Goal: Submit feedback/report problem: Submit feedback/report problem

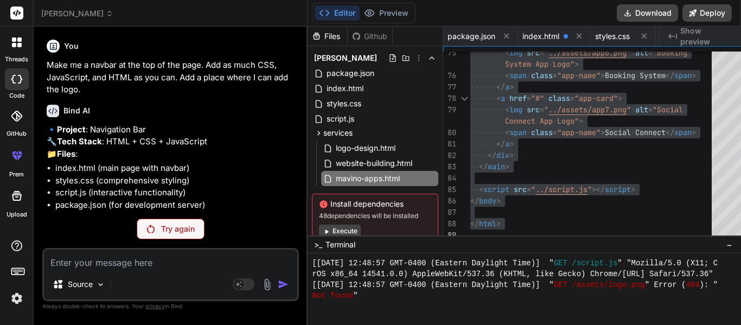
scroll to position [9433, 0]
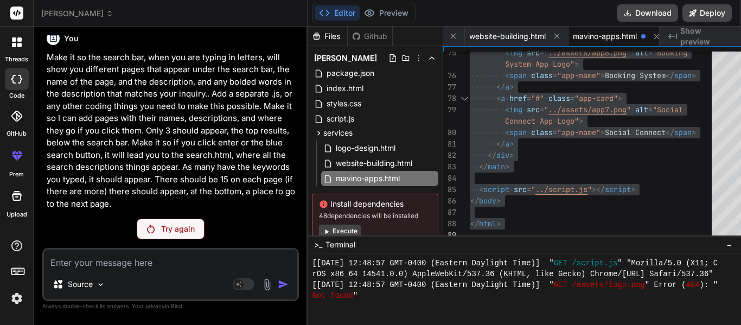
click at [169, 227] on p "Try again" at bounding box center [178, 229] width 34 height 11
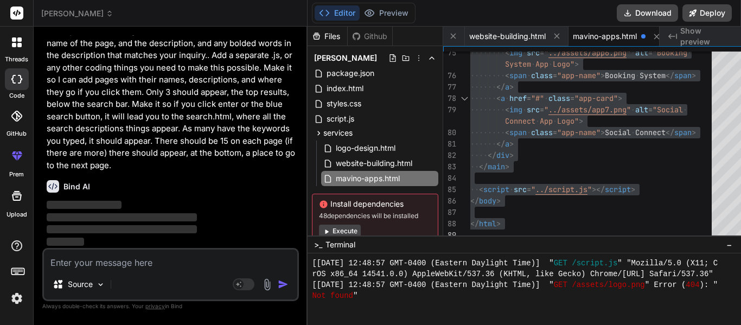
scroll to position [8657, 0]
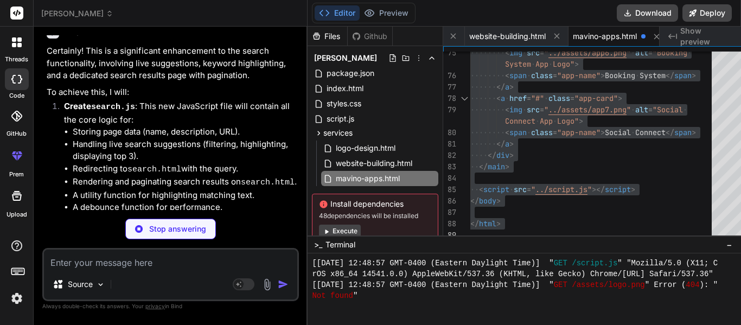
type textarea "x"
type textarea "{page + 1}`; }); paginationControls.appendChild(nextButton); } } } } });"
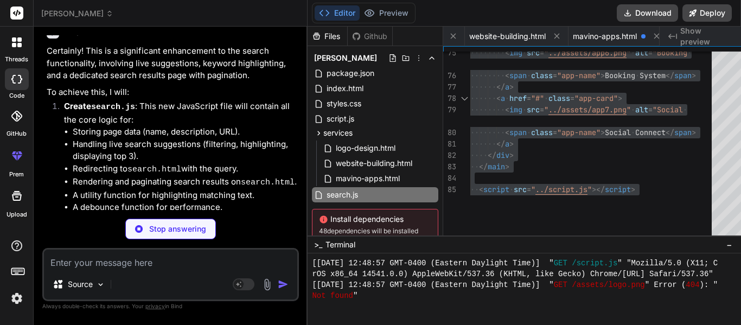
type textarea "x"
type textarea "</html>"
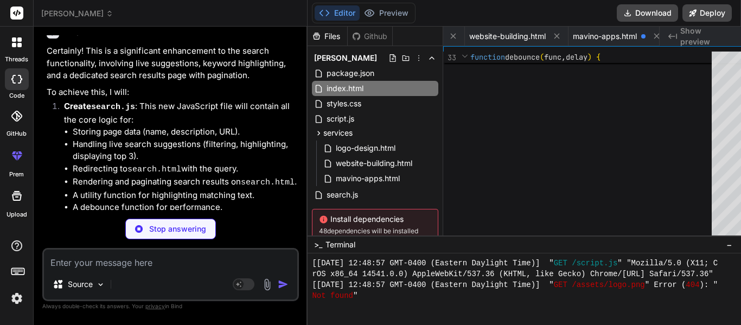
type textarea "x"
type textarea "<script src="script.js"></script> <script src="search.js"></script> <!-- Link t…"
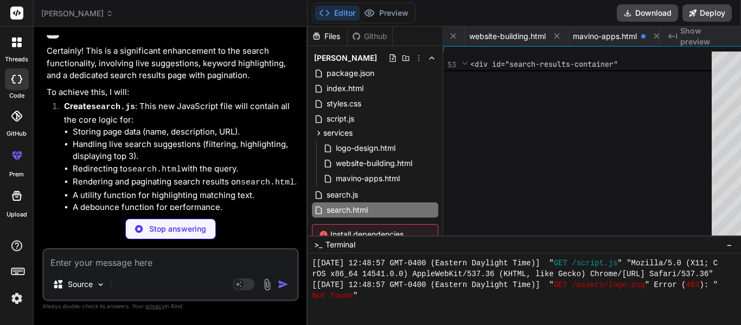
type textarea "x"
type textarea "max-height: 60px; margin-bottom: 0.2rem; } .app-name { font-size: 0.7rem; } }"
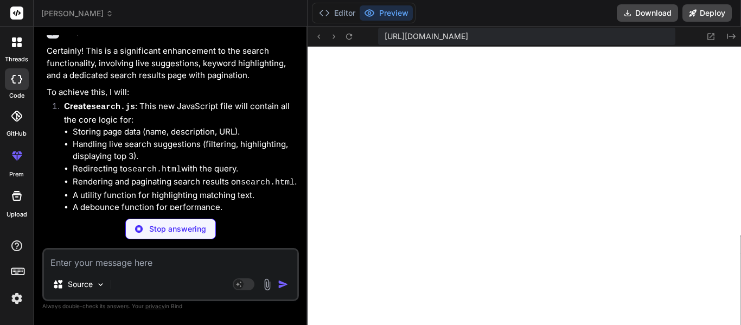
type textarea "x"
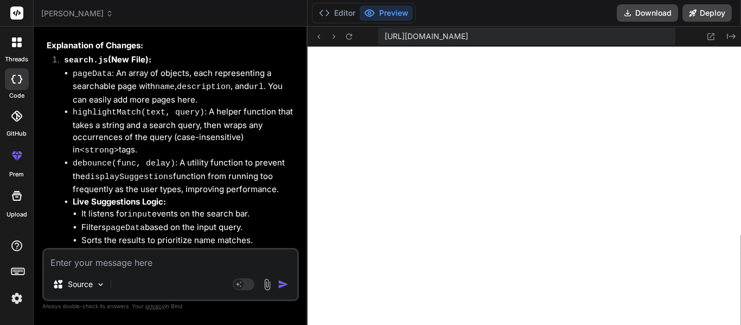
scroll to position [9192, 0]
click at [734, 37] on icon at bounding box center [731, 36] width 9 height 5
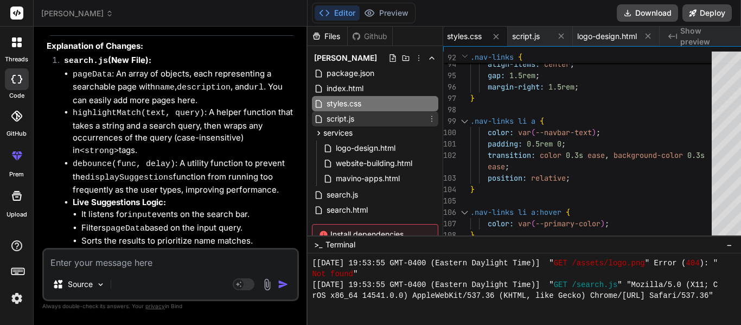
click at [373, 121] on div "script.js" at bounding box center [375, 118] width 126 height 15
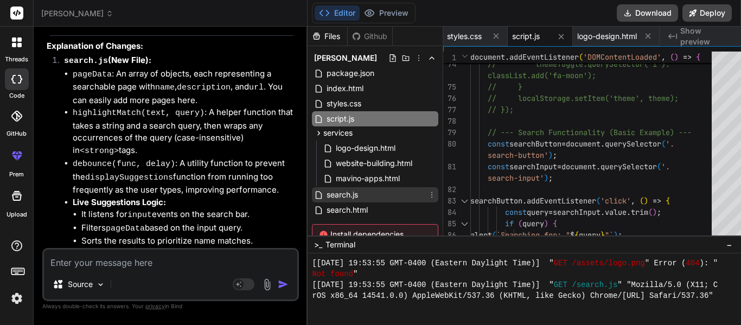
click at [352, 190] on div "search.js" at bounding box center [375, 194] width 126 height 15
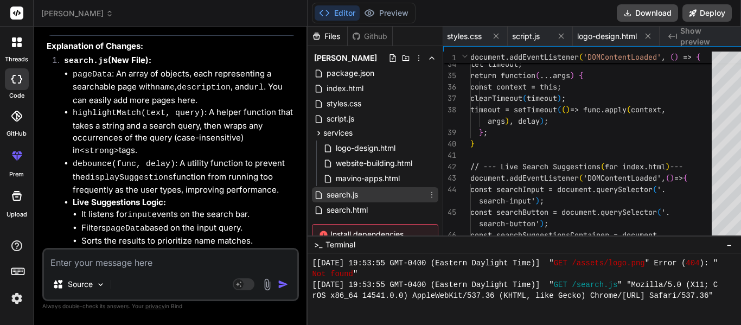
scroll to position [0, 408]
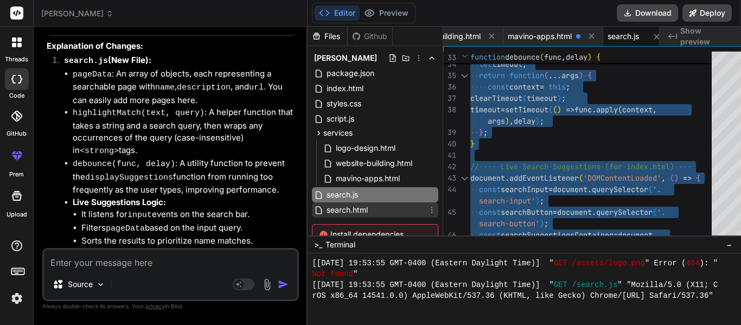
click at [338, 214] on span "search.html" at bounding box center [347, 210] width 43 height 13
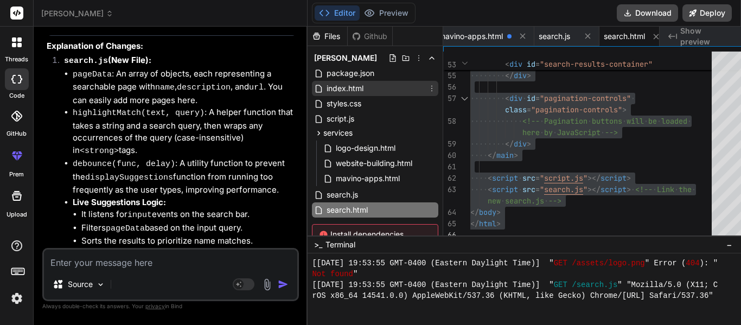
click at [357, 86] on div "index.html" at bounding box center [375, 88] width 126 height 15
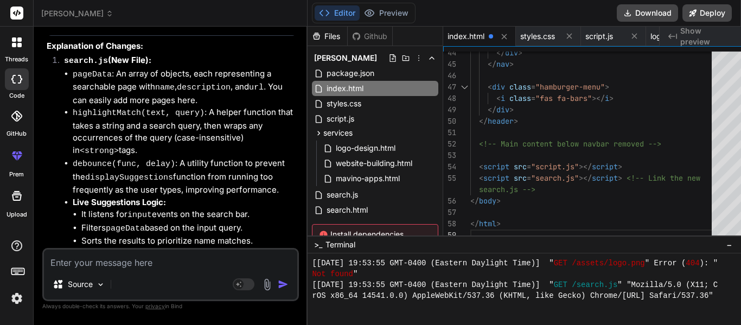
type textarea "<!DOCTYPE html> <html lang="en"> <head> <meta charset="UTF-8"> <meta name="view…"
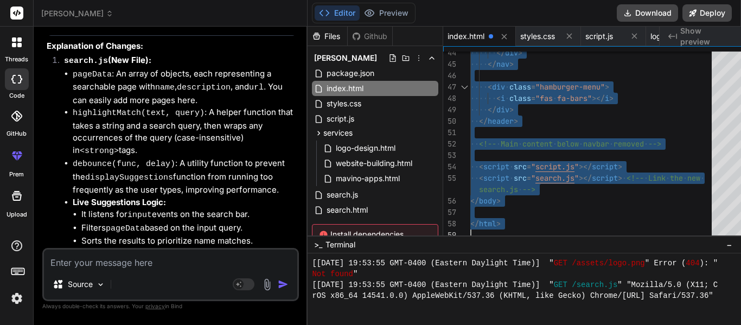
click at [139, 268] on textarea at bounding box center [170, 260] width 253 height 20
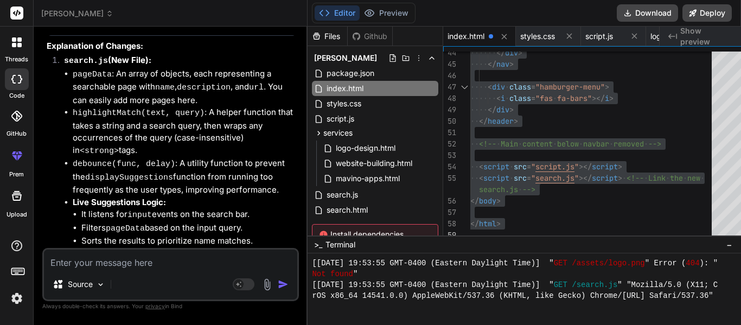
type textarea "C"
type textarea "x"
type textarea "Ca"
type textarea "x"
type textarea "Can"
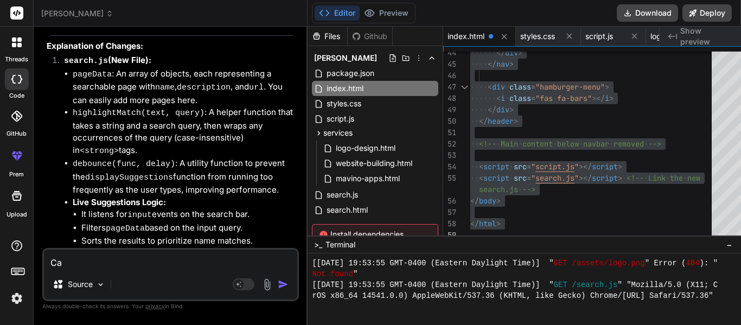
type textarea "x"
type textarea "Can"
type textarea "x"
type textarea "Can y"
type textarea "x"
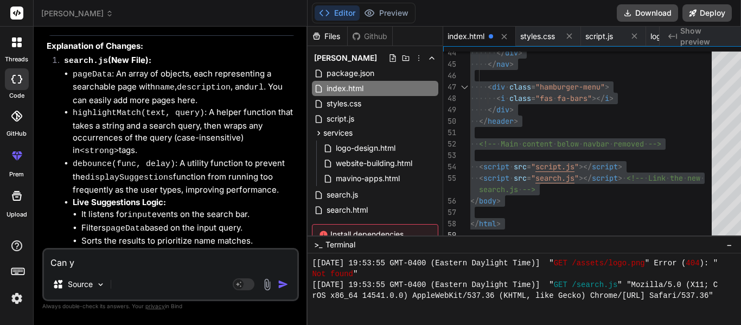
type textarea "Can yo"
type textarea "x"
type textarea "Can you"
type textarea "x"
type textarea "Can you"
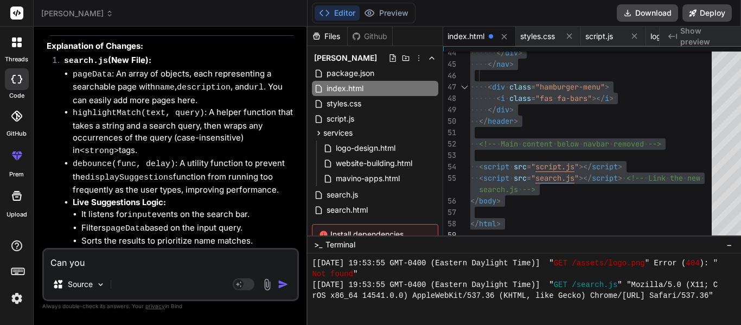
type textarea "x"
type textarea "Can you l"
type textarea "x"
type textarea "Can you li"
type textarea "x"
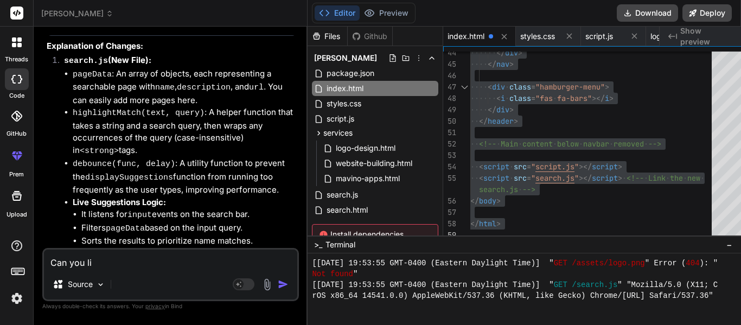
type textarea "Can you [PERSON_NAME]"
type textarea "x"
type textarea "Can you link"
type textarea "x"
type textarea "Can you link"
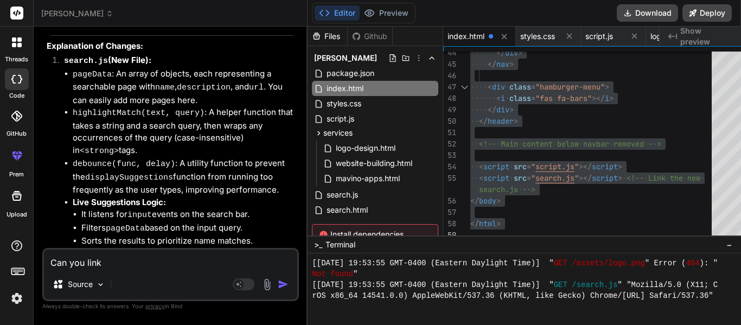
type textarea "x"
type textarea "Can you link s"
type textarea "x"
type textarea "Can you link se"
type textarea "x"
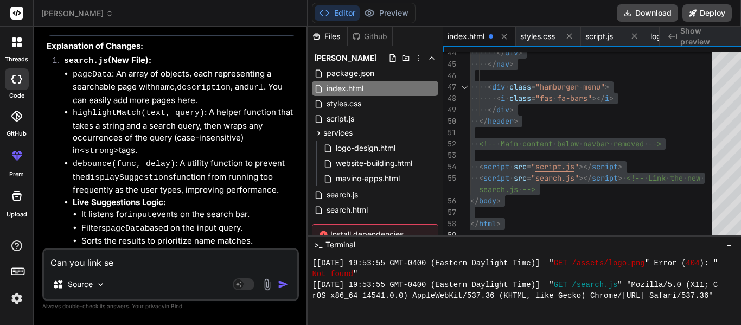
type textarea "Can you link sea"
type textarea "x"
type textarea "Can you link sear"
type textarea "x"
type textarea "Can you link searc"
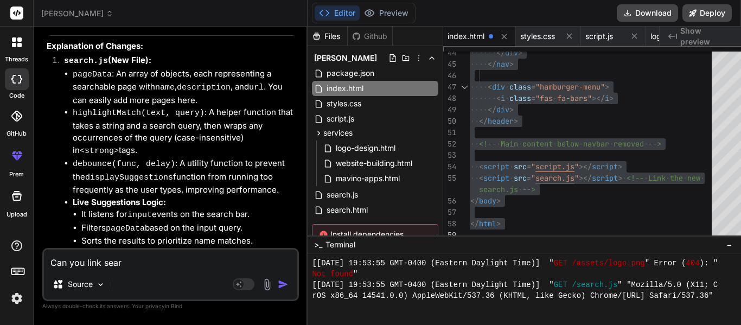
type textarea "x"
type textarea "Can you link search"
type textarea "x"
type textarea "Can you link search."
type textarea "x"
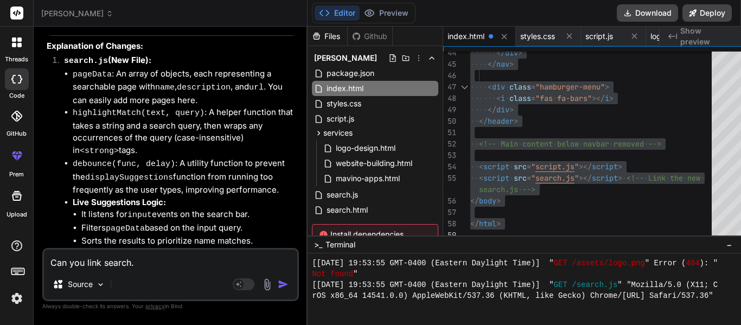
type textarea "Can you link search.j"
type textarea "x"
type textarea "Can you link search.js"
type textarea "x"
type textarea "Can you link search.js"
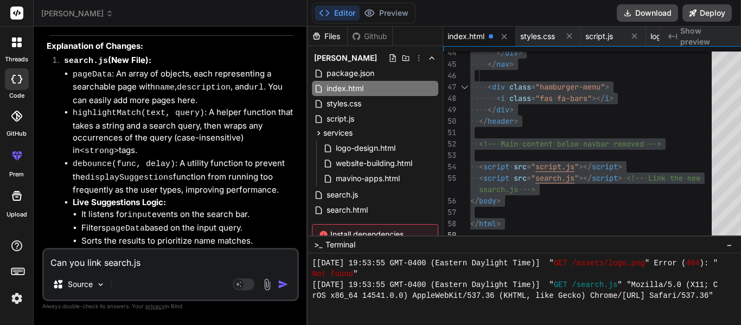
type textarea "x"
type textarea "Can you link m"
type textarea "x"
type textarea "Can you link ma"
type textarea "x"
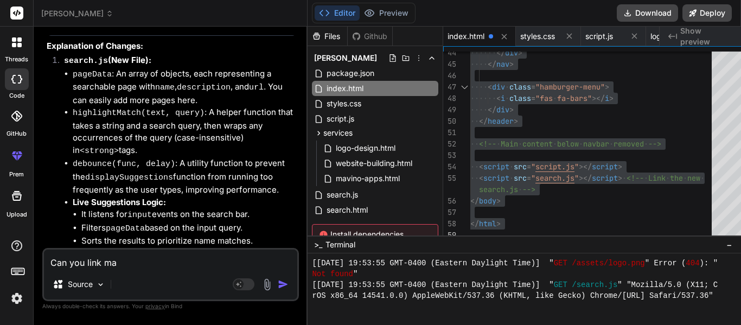
type textarea "Can you link mak"
type textarea "x"
type textarea "Can you link make"
type textarea "x"
type textarea "Can you link make"
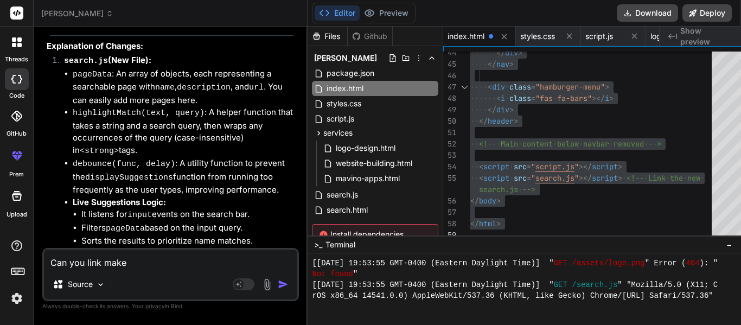
type textarea "x"
type textarea "Can you link make t"
type textarea "x"
type textarea "Can you link make th"
type textarea "x"
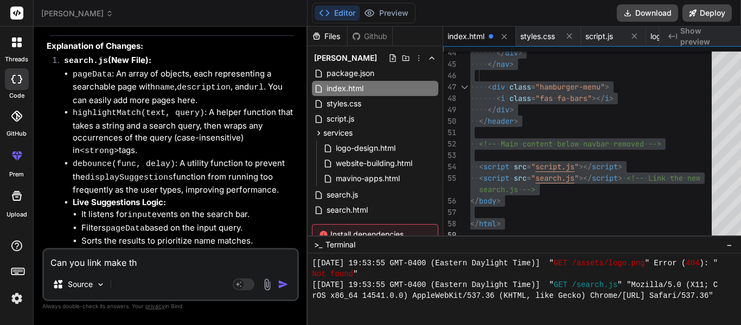
type textarea "Can you link make the"
type textarea "x"
type textarea "Can you link make the"
type textarea "x"
type textarea "Can you link make the s"
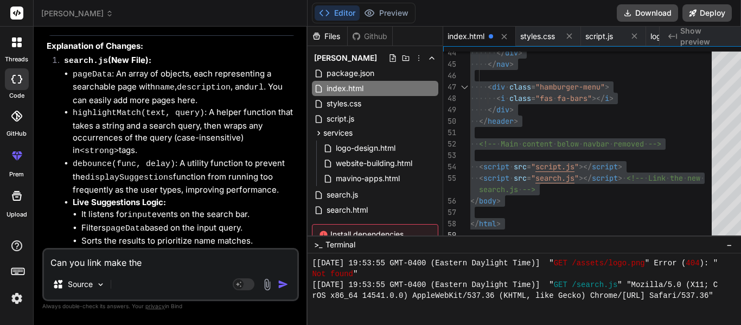
type textarea "x"
type textarea "Can you link make the se"
type textarea "x"
type textarea "Can you link make the sea"
type textarea "x"
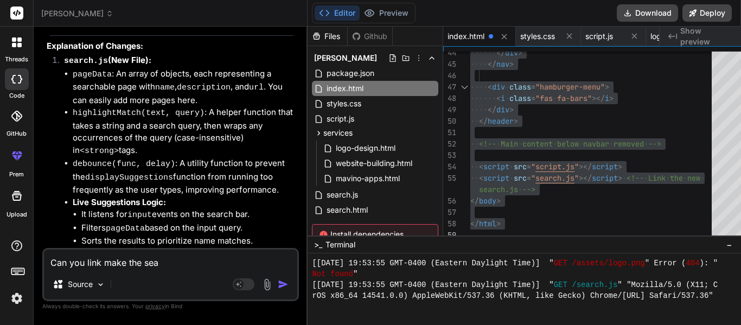
type textarea "Can you link make the sear"
type textarea "x"
type textarea "Can you link make the searc"
type textarea "x"
type textarea "Can you link make the search"
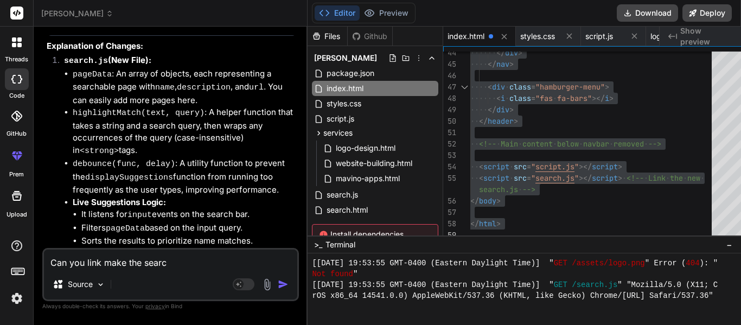
type textarea "x"
type textarea "Can you link make the search"
type textarea "x"
type textarea "Can you link make the search t"
type textarea "x"
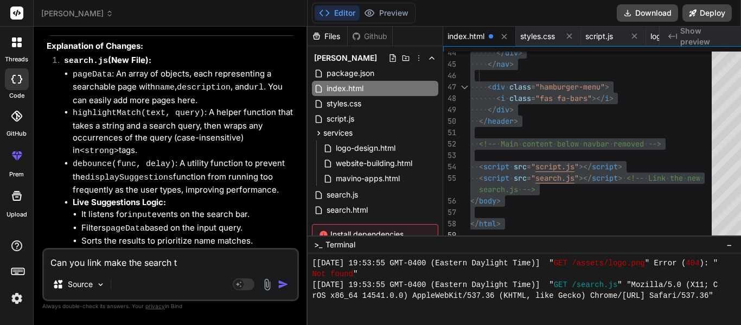
type textarea "Can you link make the search th"
type textarea "x"
type textarea "Can you link make the search thi"
type textarea "x"
type textarea "Can you link make the search thin"
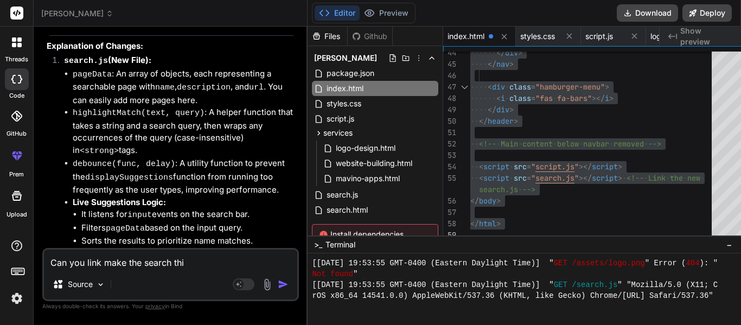
type textarea "x"
type textarea "Can you link make the search thing"
type textarea "x"
type textarea "Can you link make the search thing"
type textarea "x"
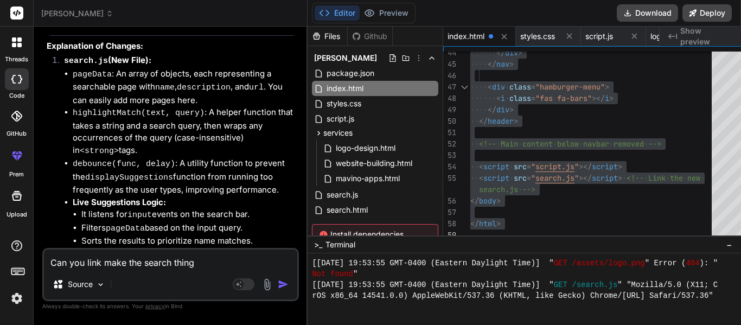
type textarea "Can you link make the search thing w"
type textarea "x"
type textarea "Can you link make the search thing wo"
type textarea "x"
type textarea "Can you link make the search thing wor"
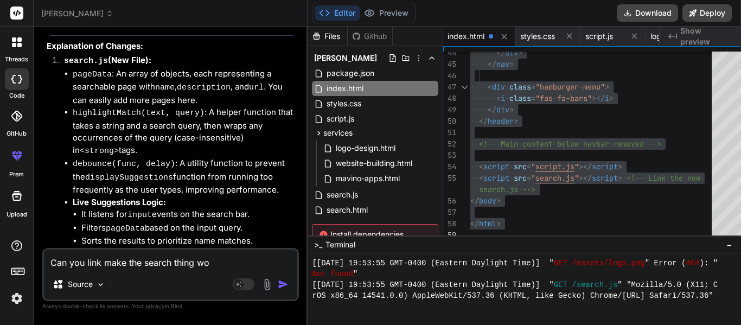
type textarea "x"
type textarea "Can you link make the search thing work"
type textarea "x"
type textarea "Can you link make the search thing work"
type textarea "x"
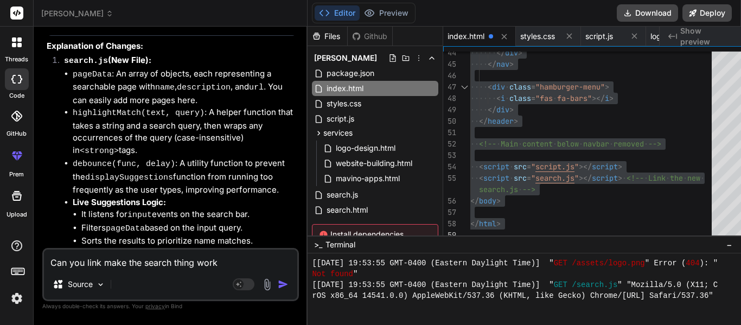
type textarea "Can you link make the search thing work o"
type textarea "x"
type textarea "Can you link make the search thing work on"
type textarea "x"
type textarea "Can you link make the search thing work on"
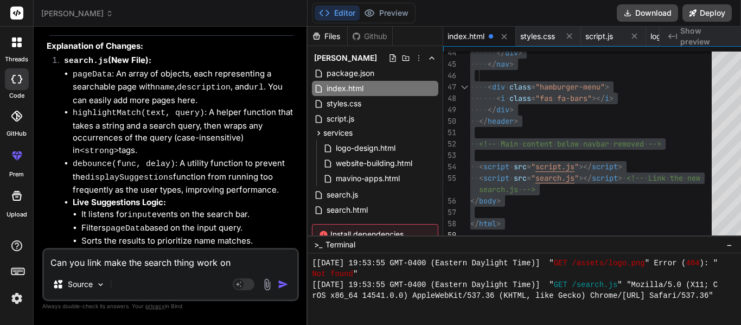
type textarea "x"
type textarea "Can you link make the search thing work on a"
type textarea "x"
type textarea "Can you link make the search thing work on al"
type textarea "x"
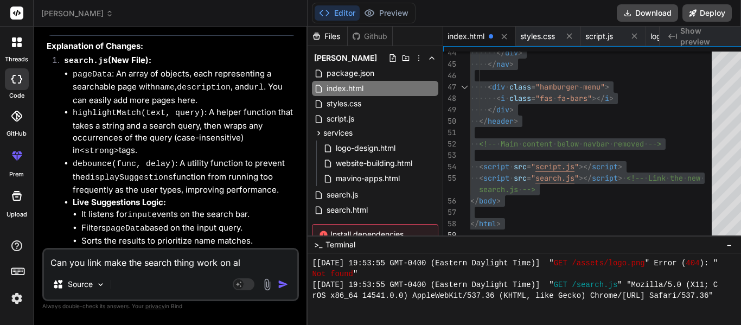
type textarea "Can you link make the search thing work on all"
type textarea "x"
type textarea "Can you link make the search thing work on all"
type textarea "x"
type textarea "Can you link make the search thing work on all h"
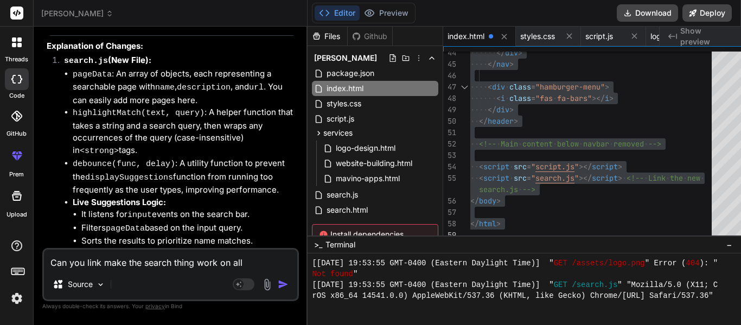
type textarea "x"
type textarea "Can you link make the search thing work on all ht"
type textarea "x"
type textarea "Can you link make the search thing work on all htm"
type textarea "x"
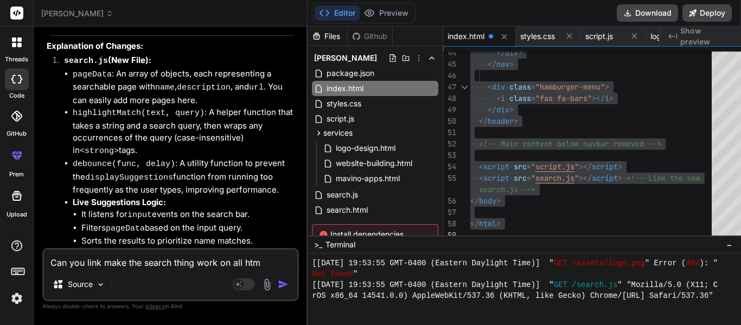
type textarea "Can you link make the search thing work on all html"
type textarea "x"
type textarea "Can you link make the search thing work on all HTML"
type textarea "x"
type textarea "Can you link make the search thing work on all HTML f"
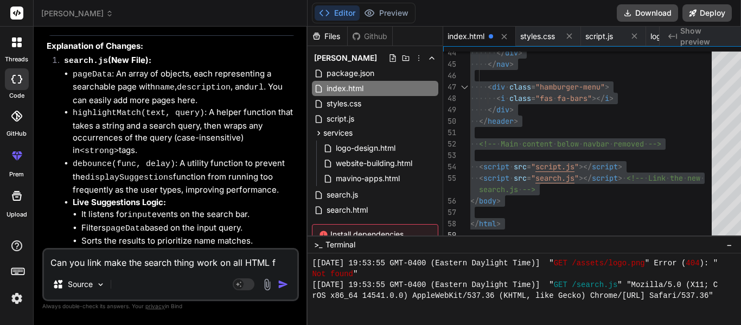
type textarea "x"
type textarea "Can you link make the search thing work on all HTML fl"
type textarea "x"
type textarea "Can you link make the search thing work on all HTML f"
type textarea "x"
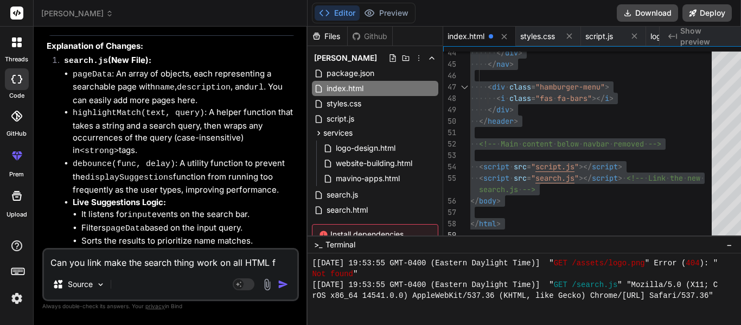
type textarea "Can you link make the search thing work on all HTML"
type textarea "x"
type textarea "Can you link make the search thing work on all HTML g"
type textarea "x"
type textarea "Can you link make the search thing work on all HTML gi"
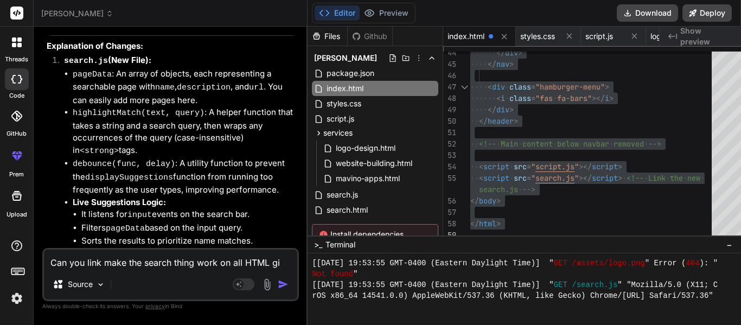
type textarea "x"
type textarea "Can you link make the search thing work on all HTML g"
type textarea "x"
type textarea "Can you link make the search thing work on all HTML"
type textarea "x"
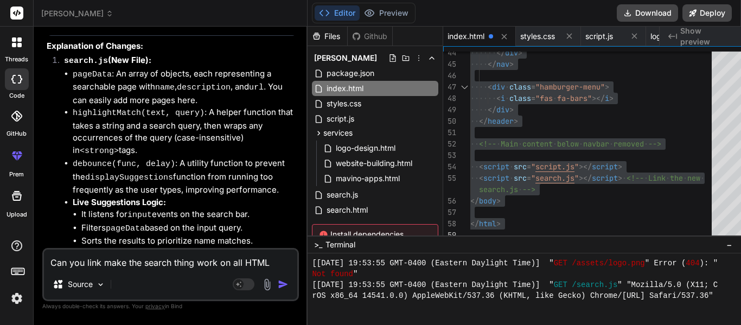
type textarea "Can you link make the search thing work on all HTML f"
type textarea "x"
type textarea "Can you link make the search thing work on all HTML fi"
type textarea "x"
type textarea "Can you link make the search thing work on all HTML fil"
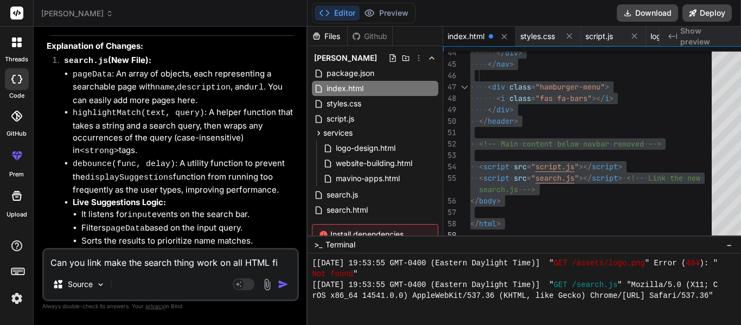
type textarea "x"
type textarea "Can you link make the search thing work on all HTML file"
type textarea "x"
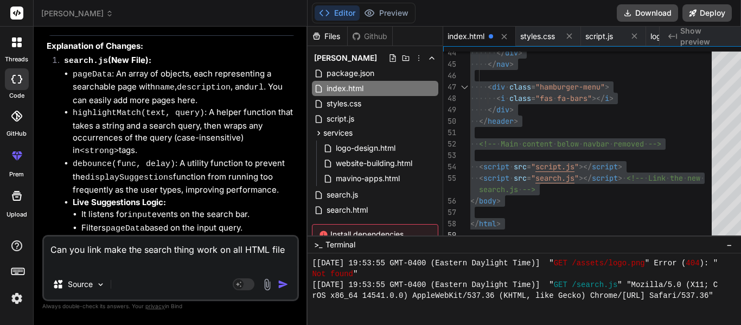
type textarea "Can you link make the search thing work on all HTML files"
type textarea "x"
type textarea "Can you link make the search thing work on all HTML files"
type textarea "x"
type textarea "Can you link make the search thing work on all HTML files w"
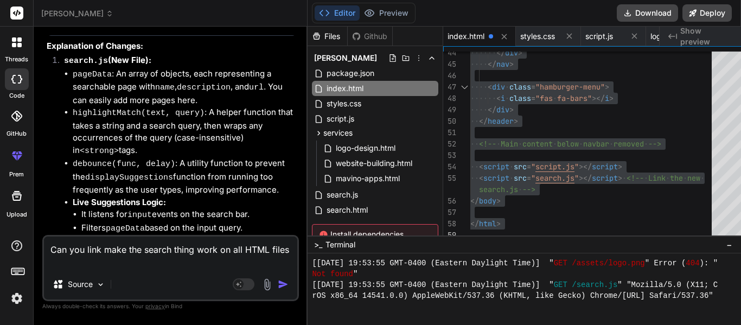
type textarea "x"
type textarea "Can you link make the search thing work on all HTML files wi"
type textarea "x"
type textarea "Can you link make the search thing work on all HTML files wit"
type textarea "x"
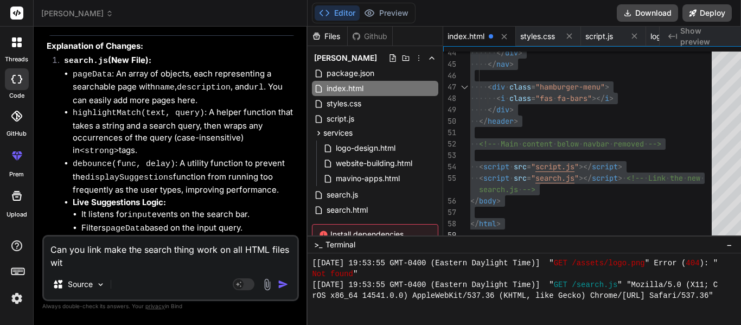
type textarea "Can you link make the search thing work on all HTML files with"
type textarea "x"
type textarea "Can you link make the search thing work on all HTML files with"
type textarea "x"
type textarea "Can you link make the search thing work on all HTML files with t"
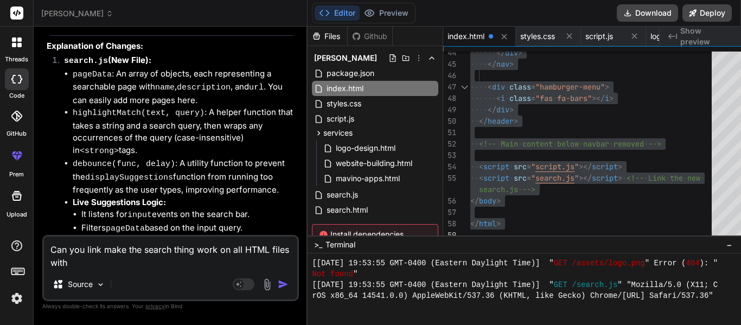
type textarea "x"
type textarea "Can you link make the search thing work on all HTML files with th"
type textarea "x"
type textarea "Can you link make the search thing work on all HTML files with the"
type textarea "x"
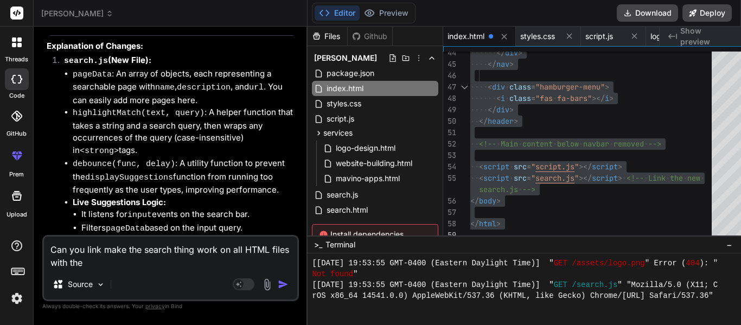
type textarea "Can you link make the search thing work on all HTML files with the"
type textarea "x"
type textarea "Can you link make the search thing work on all HTML files with the s"
type textarea "x"
type textarea "Can you link make the search thing work on all HTML files with the se"
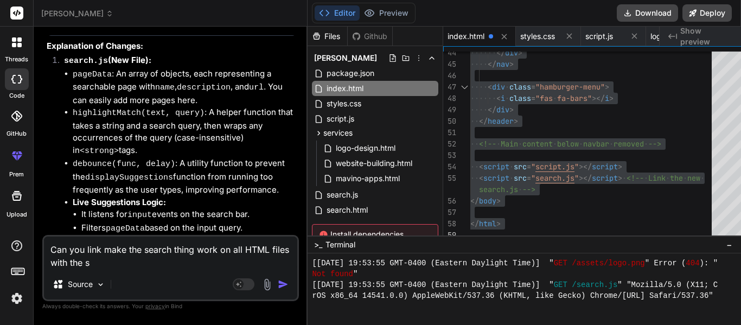
type textarea "x"
type textarea "Can you link make the search thing work on all HTML files with the sea"
type textarea "x"
type textarea "Can you link make the search thing work on all HTML files with the sear"
type textarea "x"
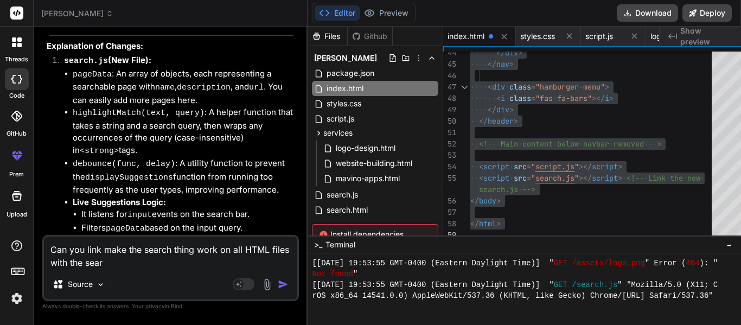
type textarea "Can you link make the search thing work on all HTML files with the searc"
type textarea "x"
type textarea "Can you link make the search thing work on all HTML files with the search"
type textarea "x"
type textarea "Can you link make the search thing work on all HTML files with the search"
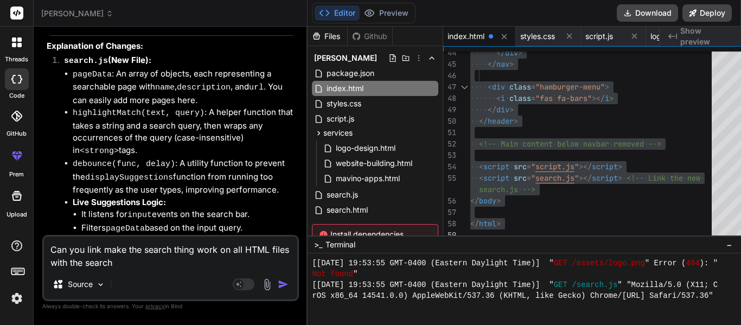
type textarea "x"
type textarea "Can you link make the search thing work on all HTML files with the search b"
type textarea "x"
type textarea "Can you link make the search thing work on all HTML files with the search ba"
type textarea "x"
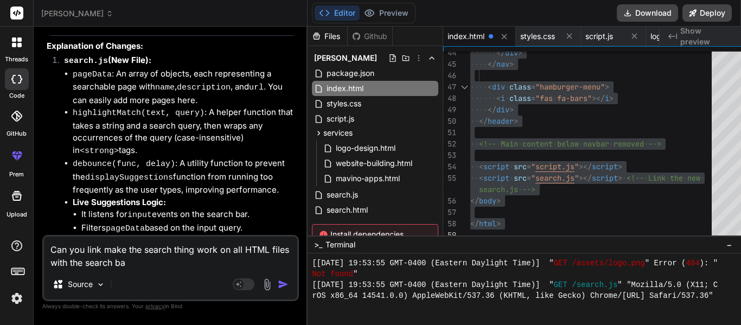
type textarea "Can you link make the search thing work on all HTML files with the search bar"
type textarea "x"
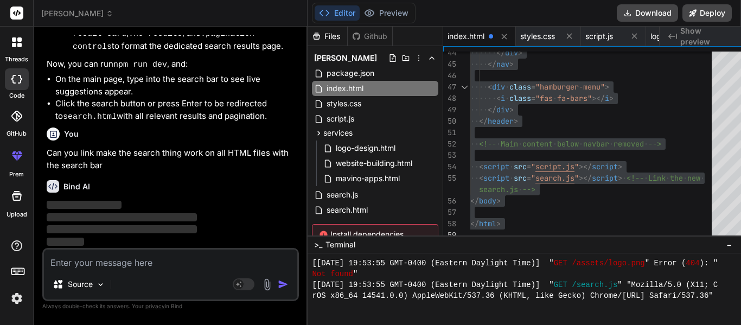
scroll to position [10234, 0]
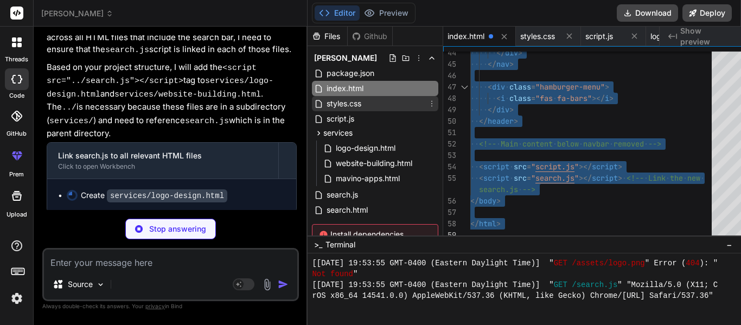
click at [375, 102] on div "styles.css" at bounding box center [375, 103] width 126 height 15
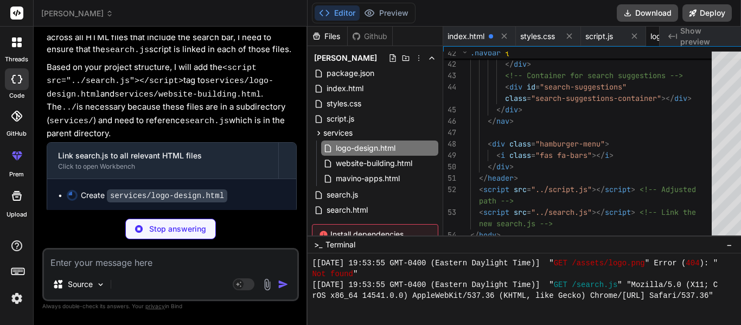
scroll to position [0, 138]
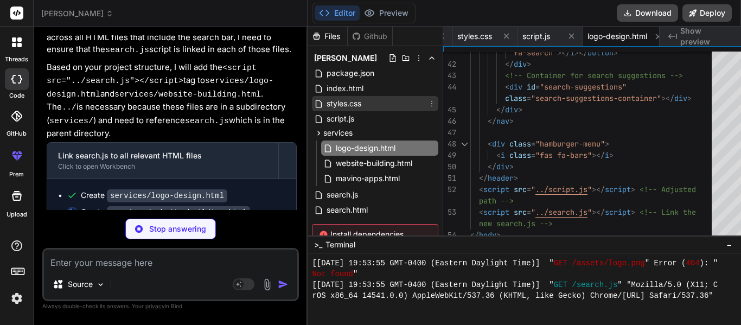
click at [338, 105] on span "styles.css" at bounding box center [344, 103] width 37 height 13
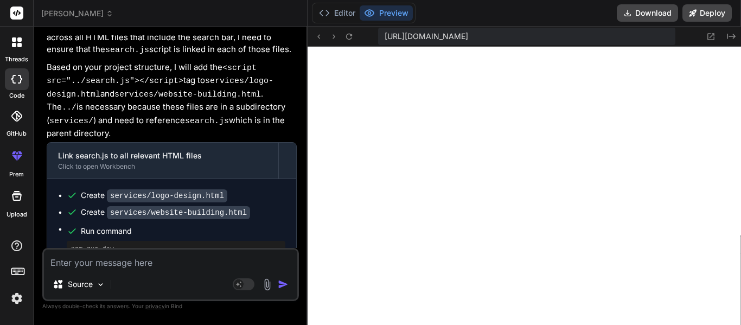
scroll to position [10355, 0]
click at [733, 35] on icon "Created with Pixso." at bounding box center [731, 36] width 9 height 9
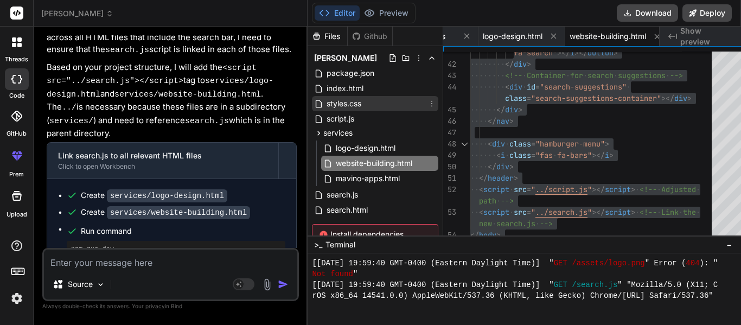
click at [331, 104] on span "styles.css" at bounding box center [344, 103] width 37 height 13
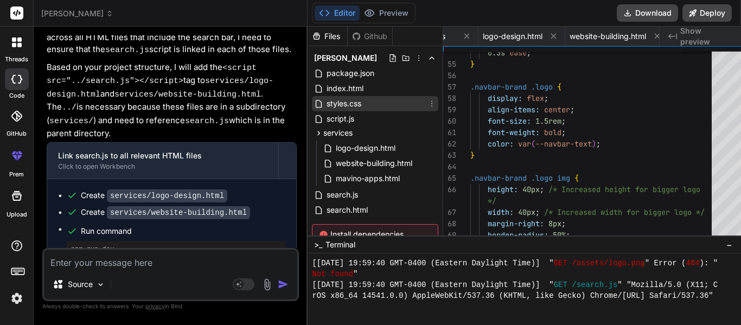
scroll to position [0, 148]
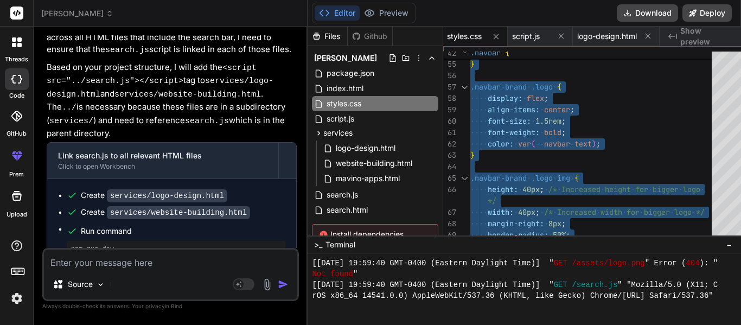
scroll to position [10542, 0]
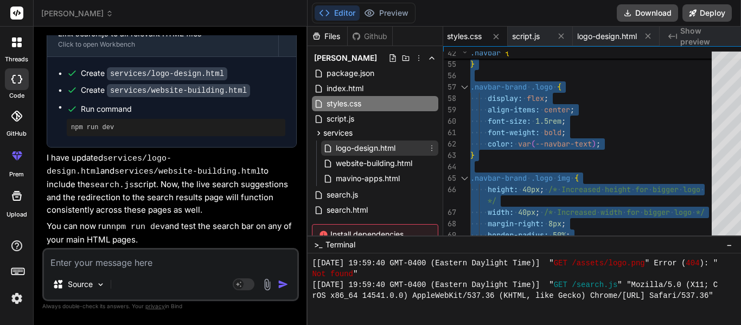
click at [358, 144] on span "logo-design.html" at bounding box center [366, 148] width 62 height 13
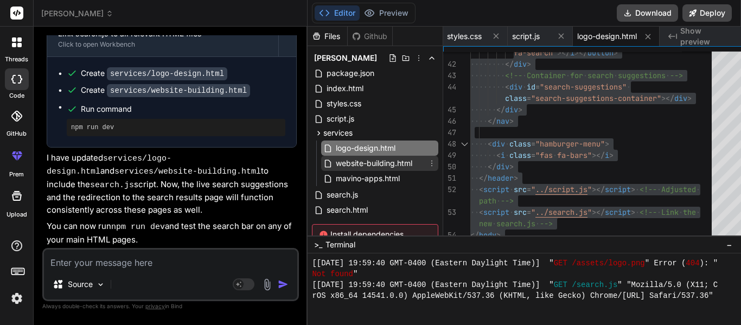
click at [357, 162] on span "website-building.html" at bounding box center [374, 163] width 79 height 13
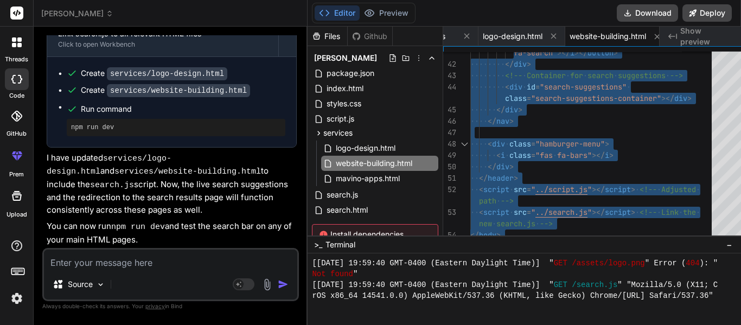
click at [184, 265] on textarea at bounding box center [170, 260] width 253 height 20
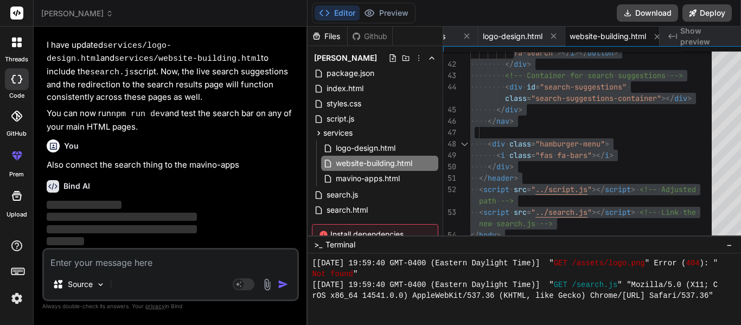
scroll to position [10655, 0]
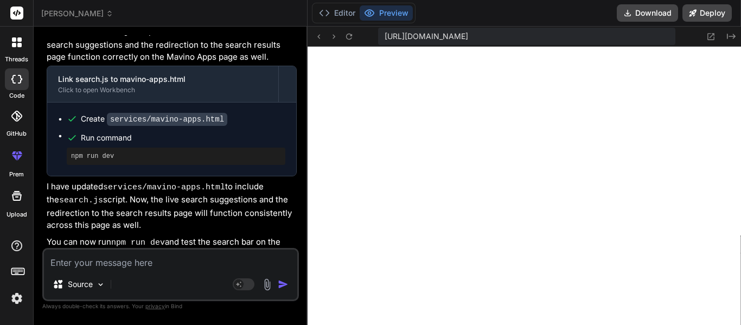
scroll to position [10867, 0]
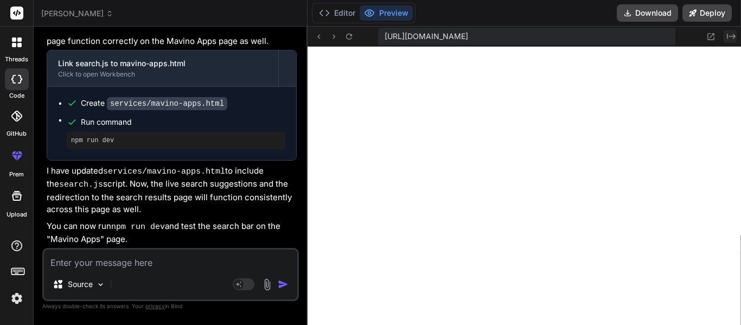
click at [727, 32] on icon "Created with Pixso." at bounding box center [731, 36] width 9 height 9
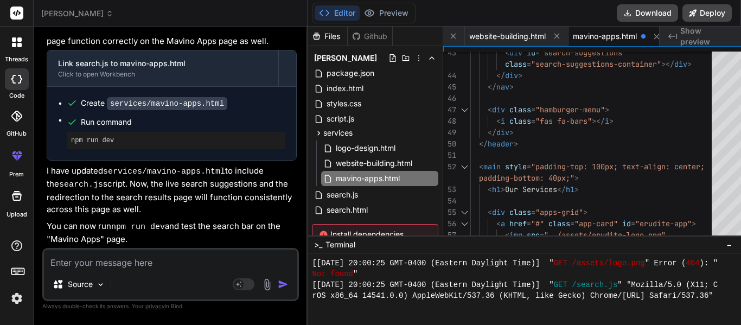
click at [520, 186] on div "< div id = "search-suggestions" </ div > </ nav > < div class = "hamburger-menu…" at bounding box center [595, 86] width 248 height 1333
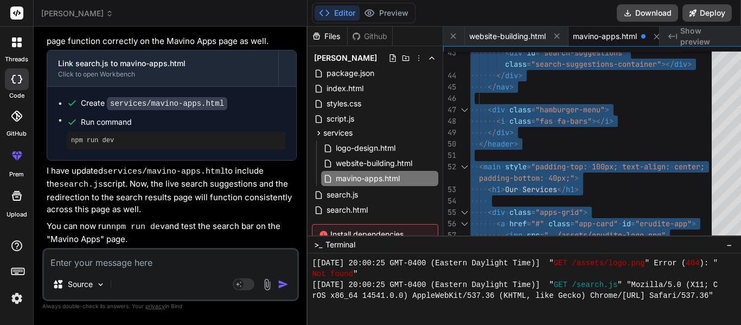
click at [628, 215] on div "< div id = "search-suggestions" </ div > </ nav > < div class = "hamburger-menu…" at bounding box center [595, 86] width 248 height 1333
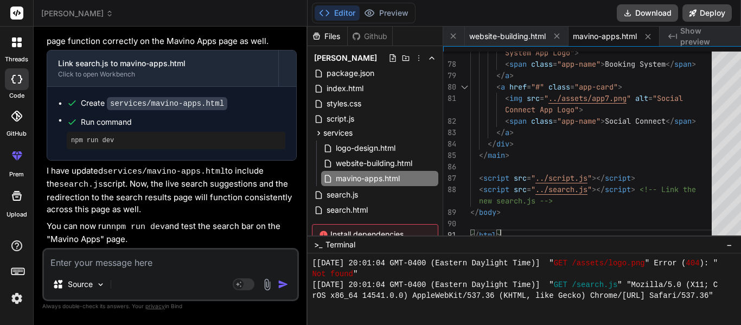
click at [90, 265] on textarea at bounding box center [170, 260] width 253 height 20
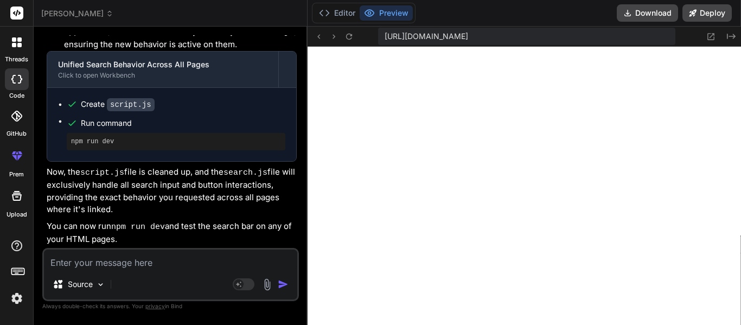
scroll to position [11453, 0]
click at [724, 35] on button "Created with Pixso." at bounding box center [730, 36] width 13 height 13
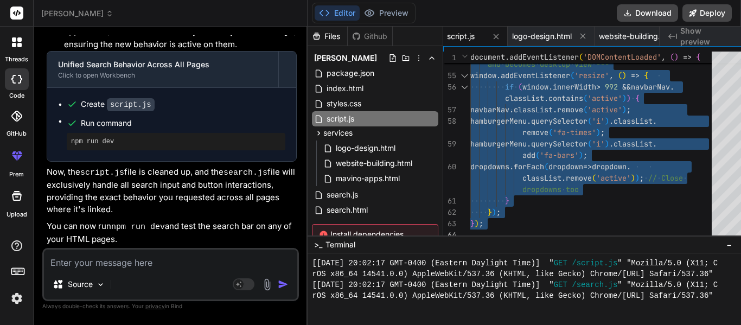
scroll to position [11469, 0]
click at [130, 262] on textarea at bounding box center [170, 260] width 253 height 20
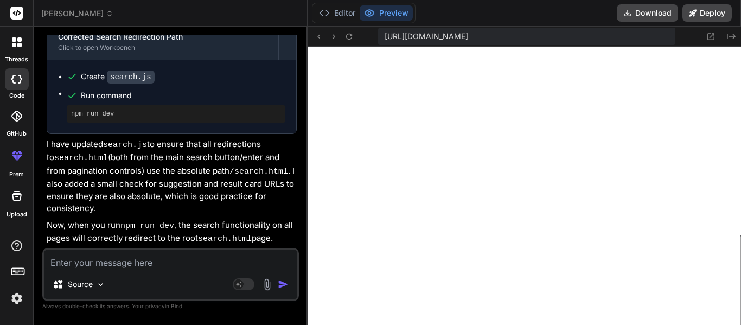
scroll to position [11873, 0]
click at [730, 40] on icon "Created with Pixso." at bounding box center [731, 36] width 9 height 9
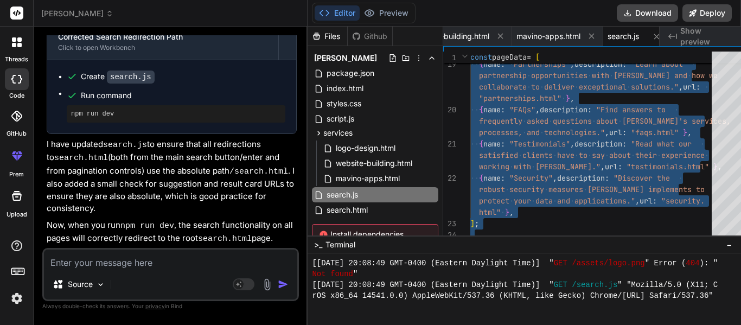
click at [124, 261] on textarea at bounding box center [170, 260] width 253 height 20
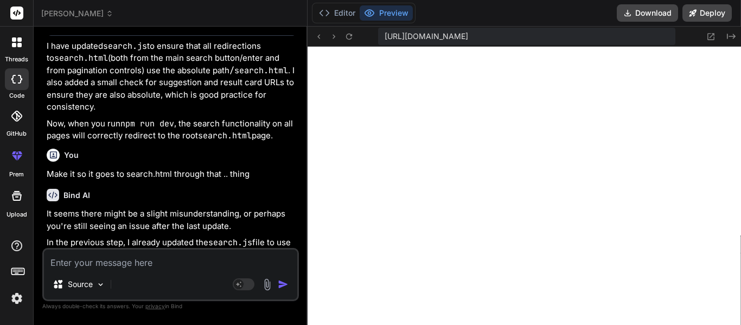
scroll to position [11929, 0]
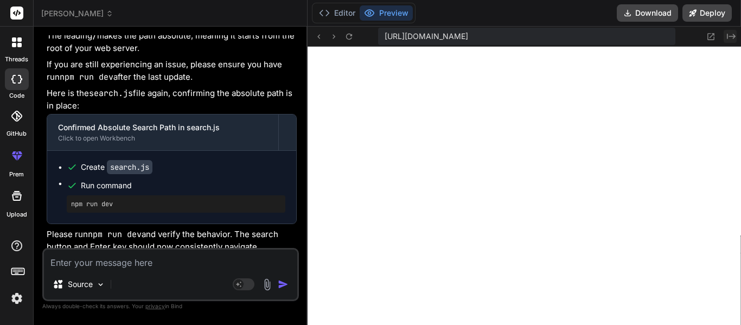
click at [726, 35] on button "Created with Pixso." at bounding box center [730, 36] width 13 height 13
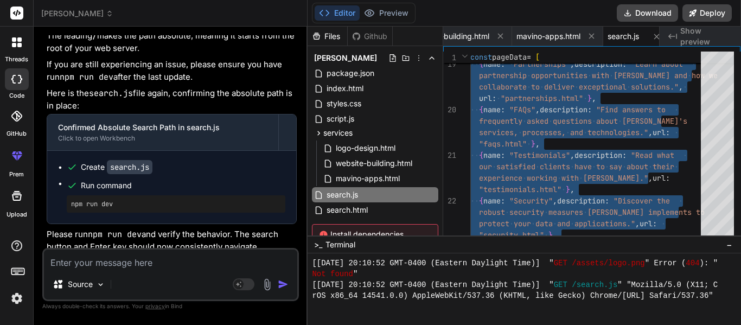
click at [126, 266] on textarea at bounding box center [170, 260] width 253 height 20
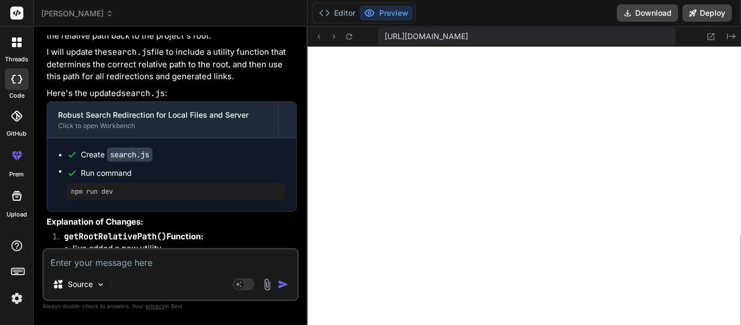
scroll to position [12413, 0]
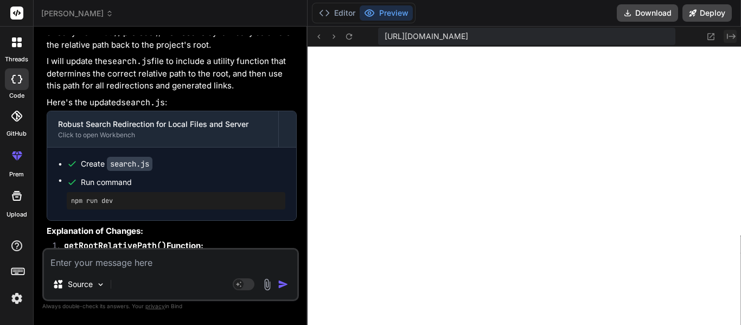
click at [728, 34] on icon at bounding box center [731, 36] width 9 height 5
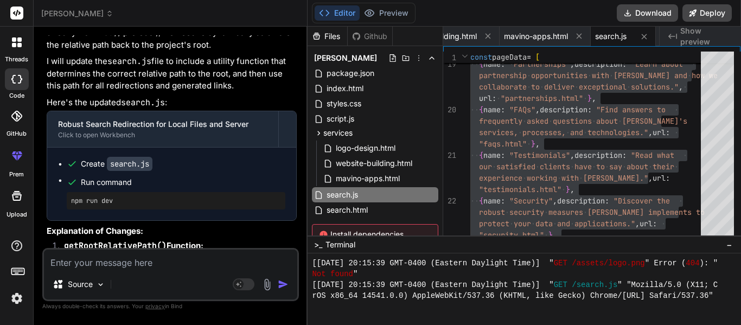
click at [123, 269] on textarea at bounding box center [170, 260] width 253 height 20
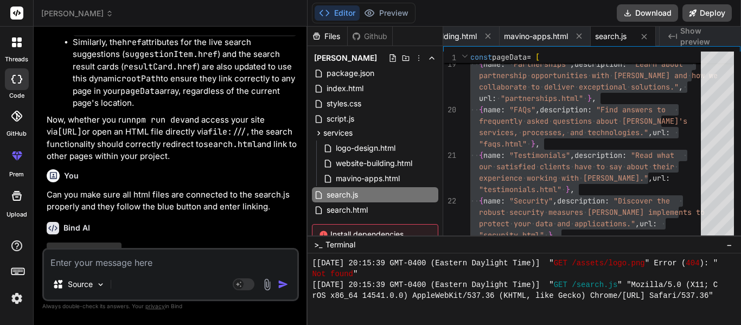
scroll to position [12852, 0]
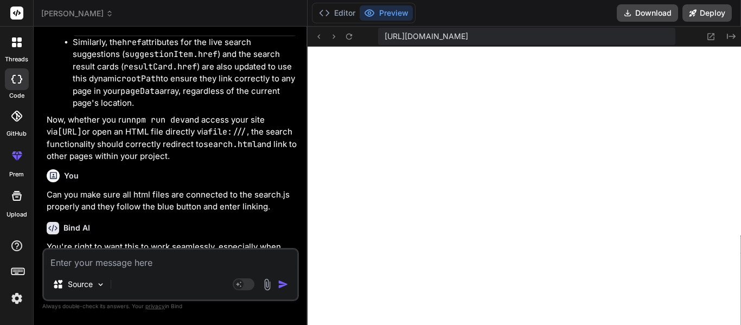
click at [722, 32] on div "Created with Pixso." at bounding box center [717, 36] width 39 height 13
click at [727, 36] on icon at bounding box center [731, 36] width 9 height 5
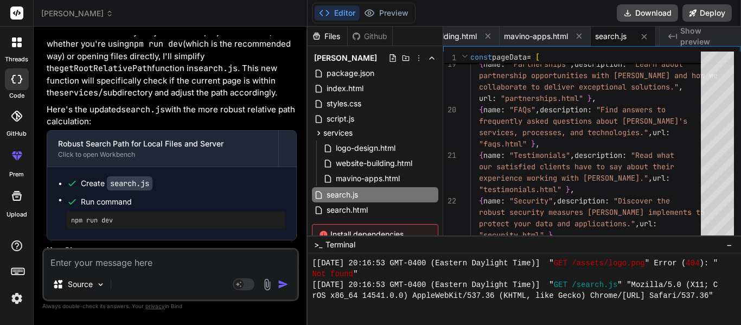
scroll to position [13414, 0]
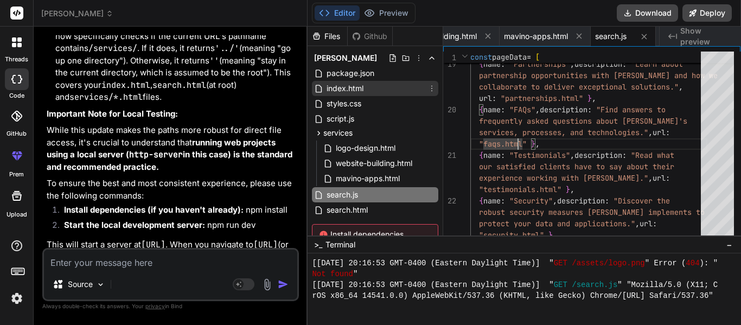
click at [348, 84] on span "index.html" at bounding box center [345, 88] width 39 height 13
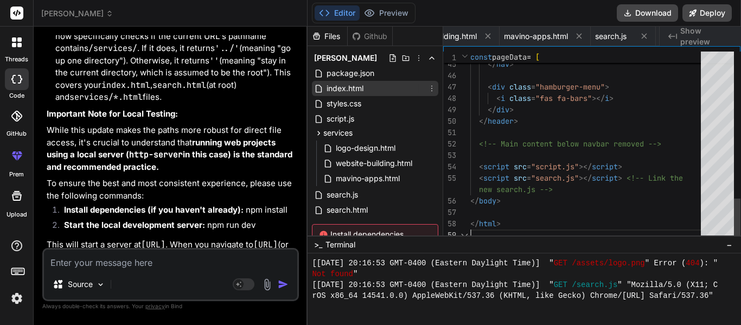
scroll to position [0, 75]
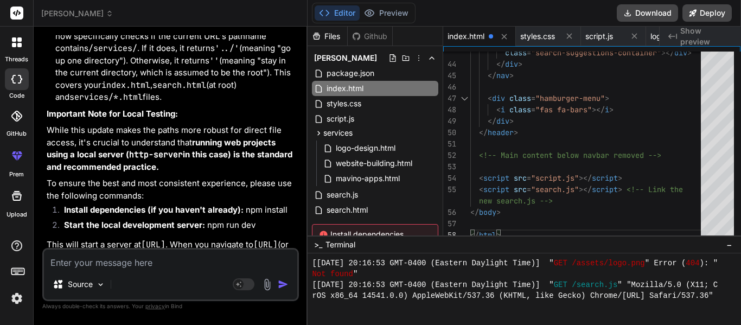
click at [135, 262] on textarea at bounding box center [170, 260] width 253 height 20
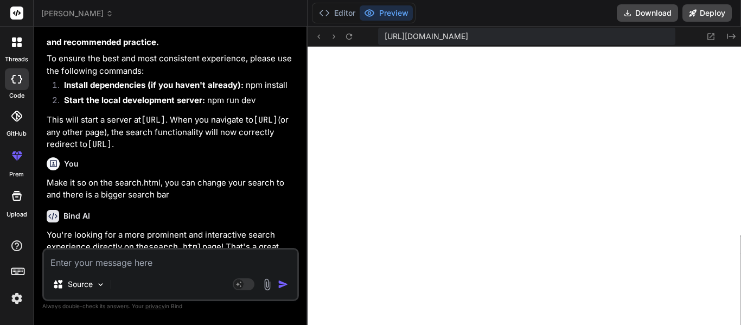
scroll to position [13970, 0]
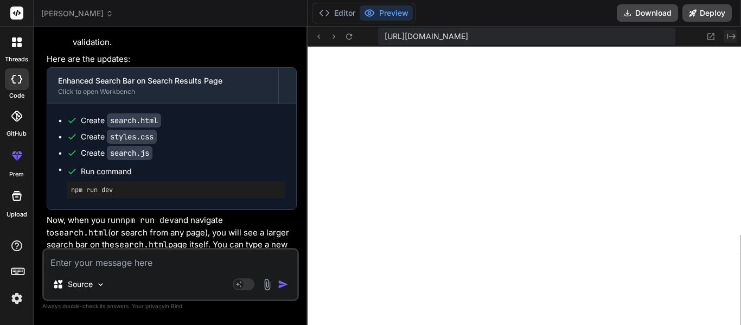
click at [734, 36] on icon at bounding box center [731, 36] width 9 height 5
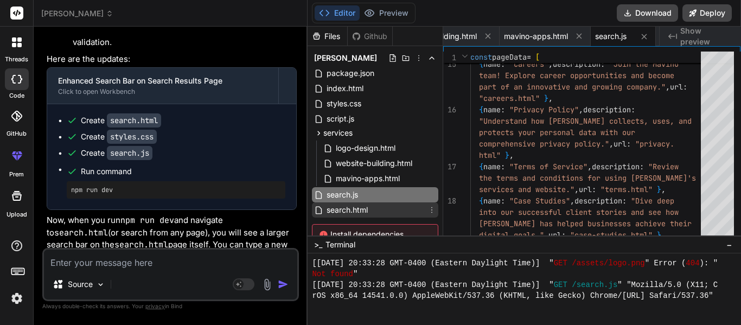
click at [357, 212] on span "search.html" at bounding box center [347, 210] width 43 height 13
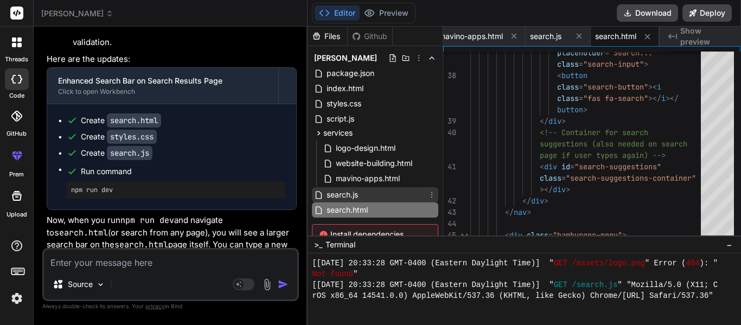
click at [364, 193] on div "search.js" at bounding box center [375, 194] width 126 height 15
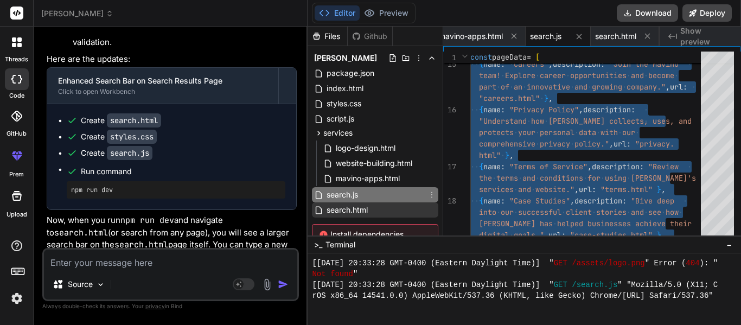
click at [361, 206] on span "search.html" at bounding box center [347, 210] width 43 height 13
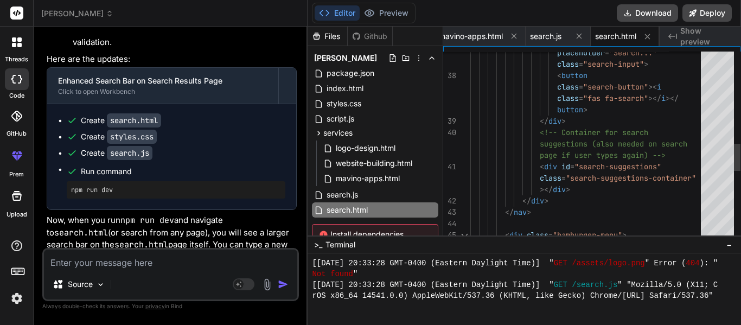
click at [630, 146] on div "placeholder = "Search..." class = "search-input" > < button class = "search-but…" at bounding box center [589, 70] width 237 height 1322
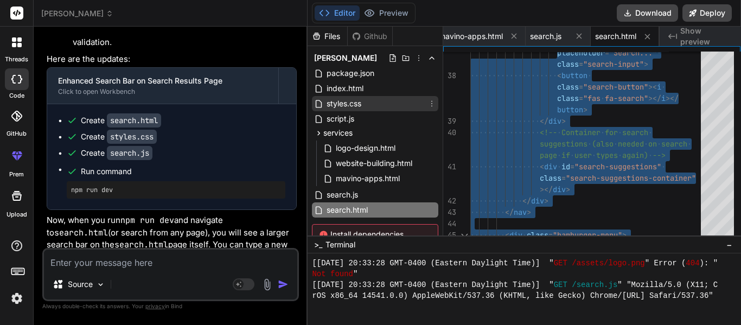
click at [368, 100] on div "styles.css" at bounding box center [375, 103] width 126 height 15
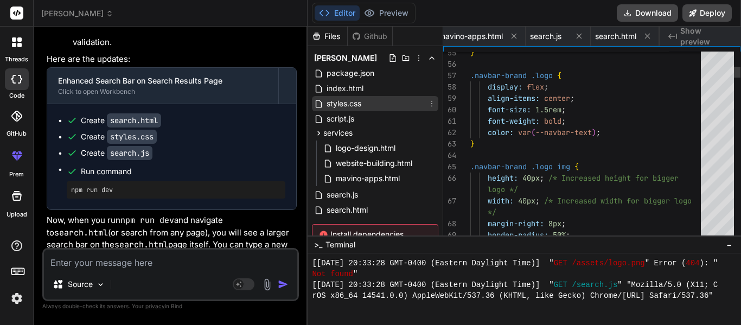
scroll to position [0, 148]
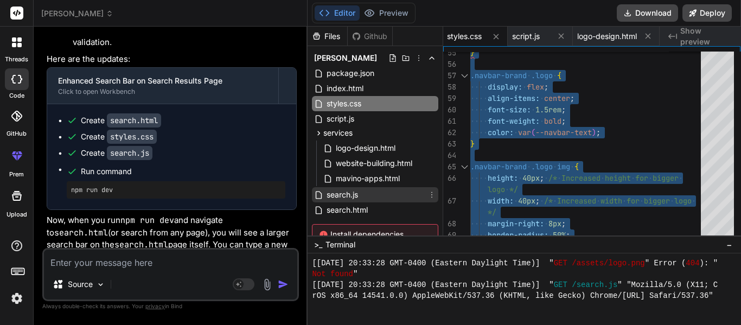
click at [367, 194] on div "search.js" at bounding box center [375, 194] width 126 height 15
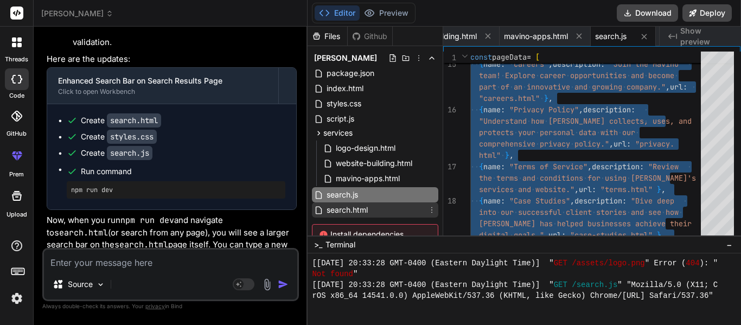
click at [339, 213] on span "search.html" at bounding box center [347, 210] width 43 height 13
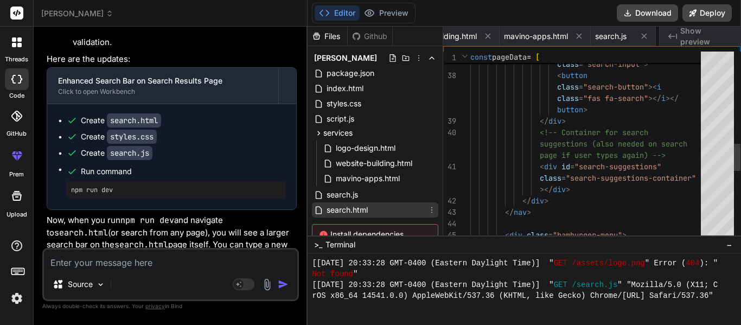
scroll to position [0, 481]
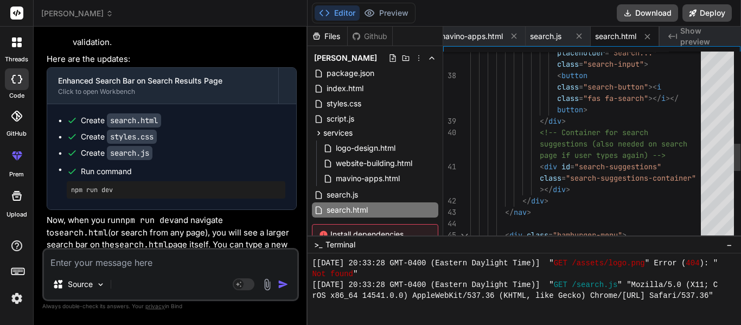
click at [620, 151] on div "placeholder = "Search..." class = "search-input" > < button class = "search-but…" at bounding box center [589, 70] width 237 height 1322
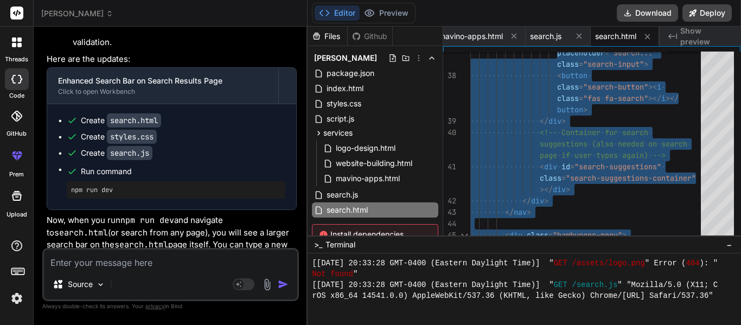
click at [142, 256] on textarea at bounding box center [170, 260] width 253 height 20
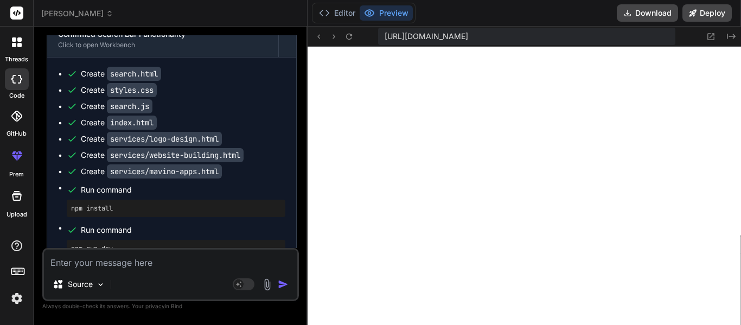
scroll to position [14530, 0]
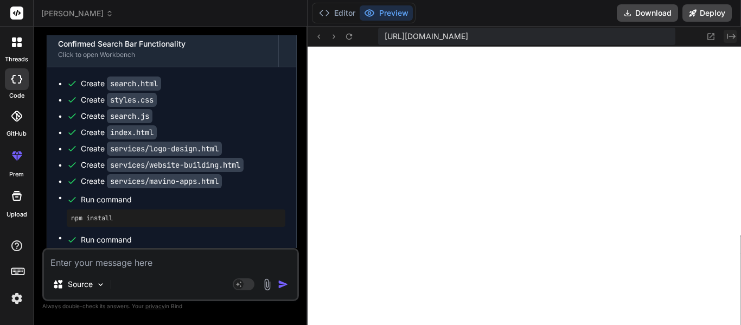
click at [728, 36] on icon "Created with Pixso." at bounding box center [731, 36] width 9 height 9
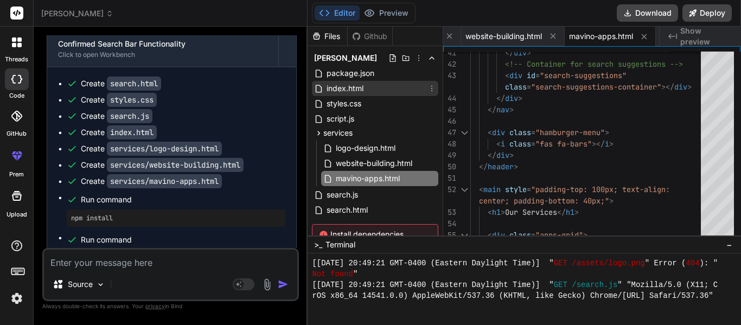
click at [352, 85] on span "index.html" at bounding box center [345, 88] width 39 height 13
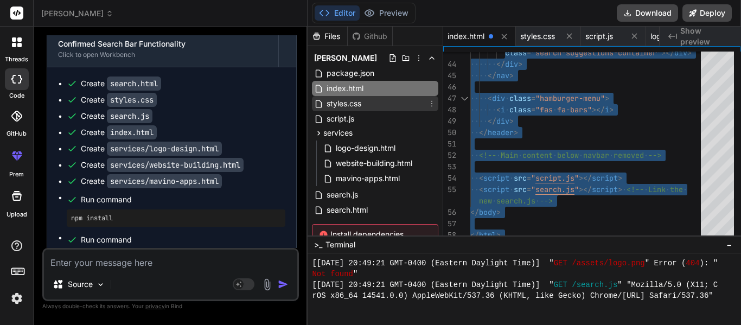
click at [374, 109] on div "styles.css" at bounding box center [375, 103] width 126 height 15
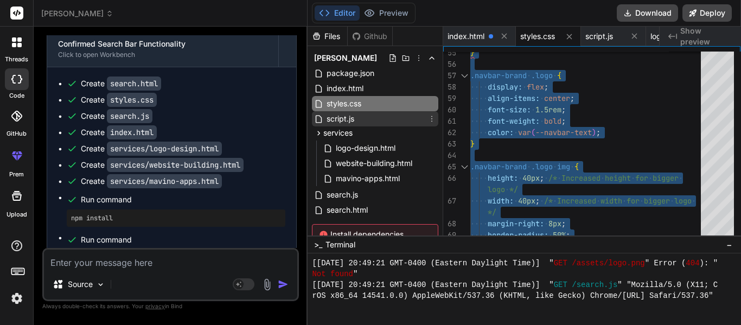
click at [368, 116] on div "script.js" at bounding box center [375, 118] width 126 height 15
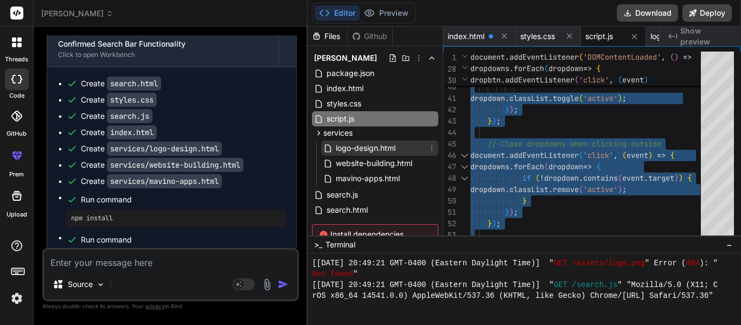
click at [358, 148] on span "logo-design.html" at bounding box center [366, 148] width 62 height 13
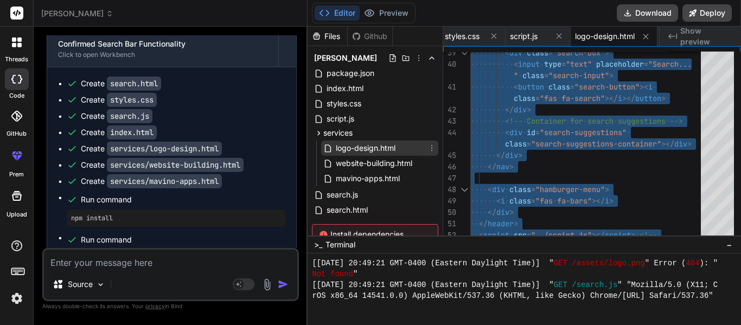
click at [390, 154] on span "logo-design.html" at bounding box center [366, 148] width 62 height 13
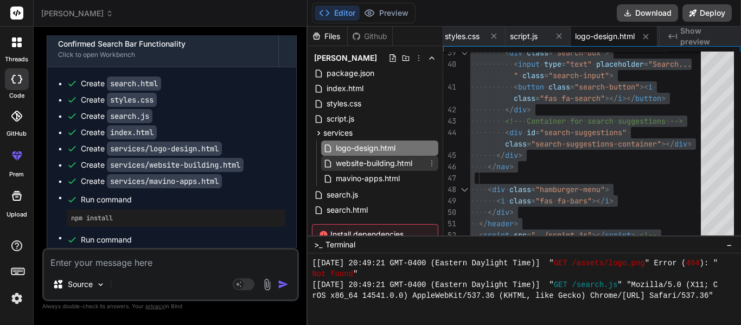
click at [392, 163] on span "website-building.html" at bounding box center [374, 163] width 79 height 13
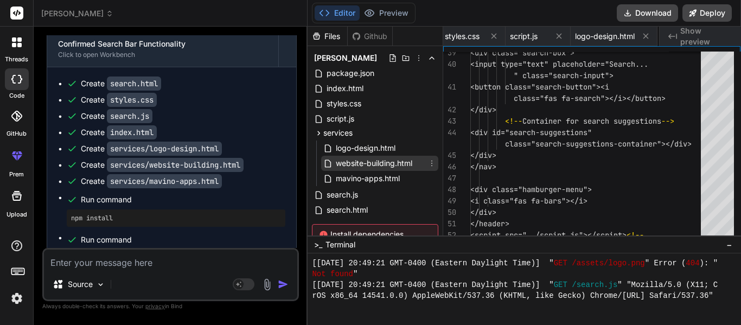
scroll to position [0, 255]
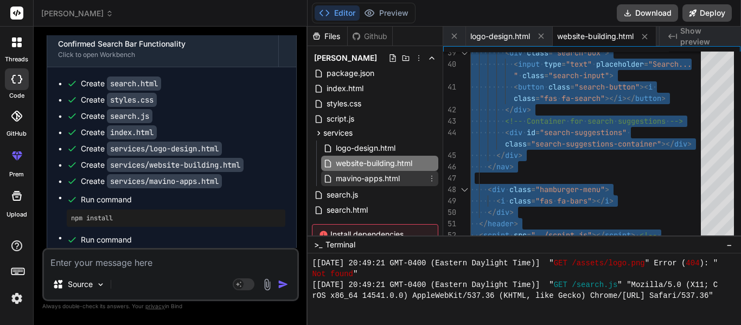
click at [396, 185] on div "mavino-apps.html" at bounding box center [379, 178] width 117 height 15
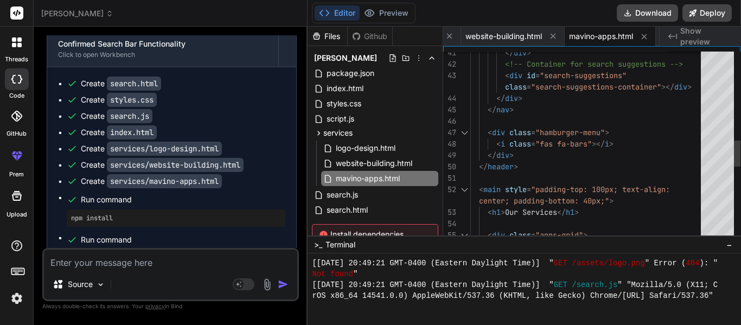
click at [546, 187] on div "</ div > <!-- Container for search suggestions --> < div id = "search-suggestio…" at bounding box center [589, 93] width 237 height 1368
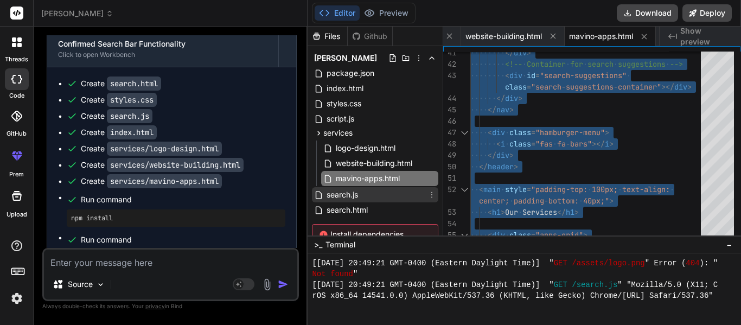
click at [378, 187] on div "search.js" at bounding box center [375, 194] width 126 height 15
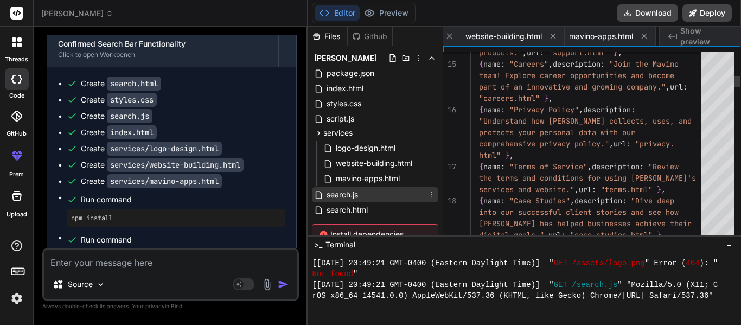
scroll to position [0, 412]
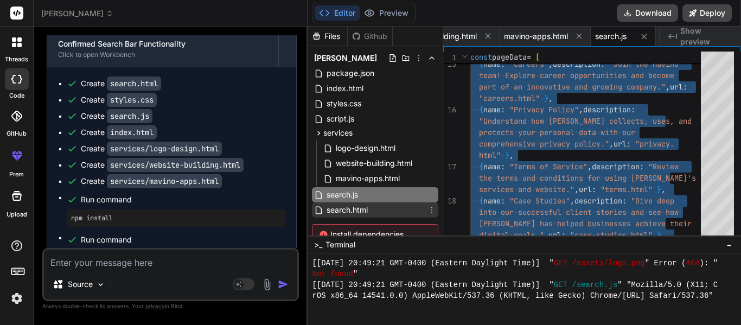
click at [341, 213] on span "search.html" at bounding box center [347, 210] width 43 height 13
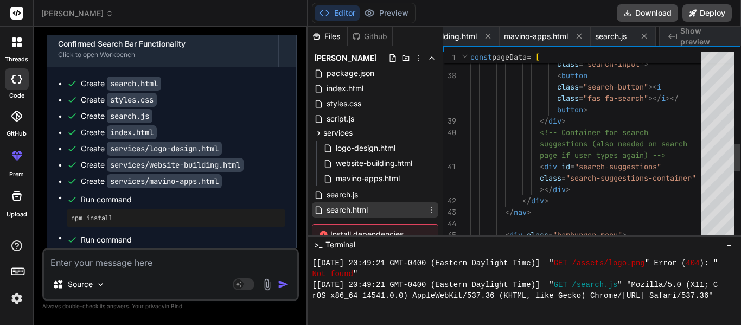
scroll to position [0, 481]
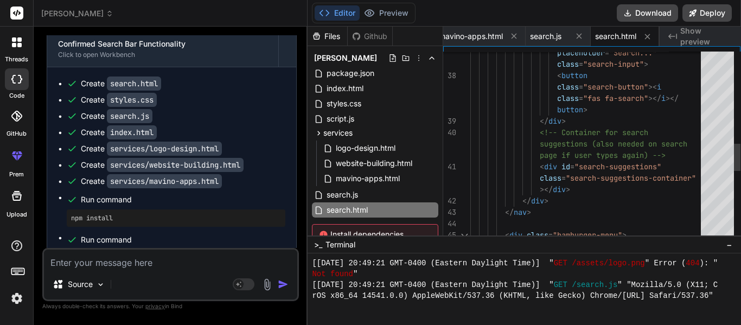
click at [636, 165] on div "placeholder = "Search..." class = "search-input" > < button class = "search-but…" at bounding box center [589, 70] width 237 height 1322
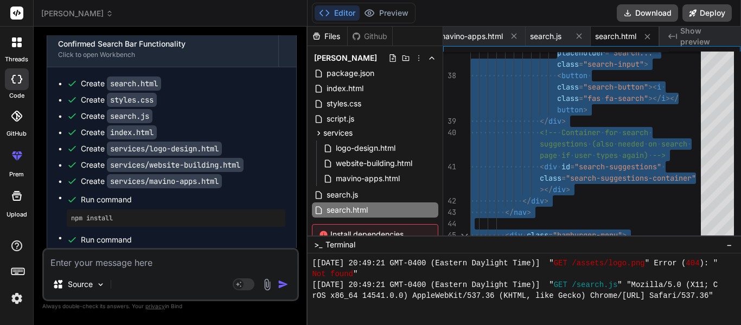
click at [122, 260] on textarea at bounding box center [170, 260] width 253 height 20
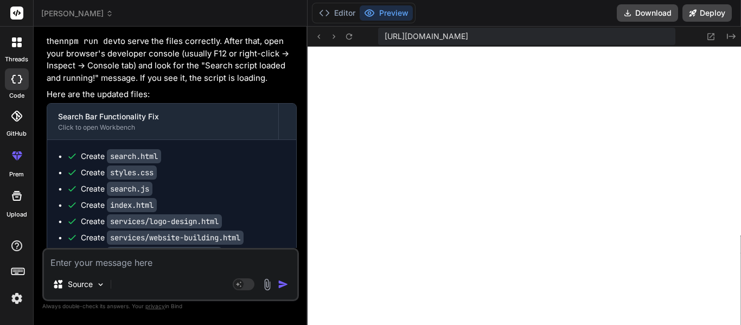
scroll to position [15326, 0]
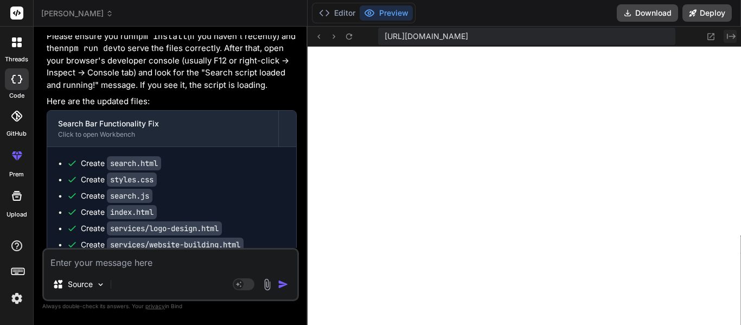
click at [732, 41] on button "Created with Pixso." at bounding box center [730, 36] width 13 height 13
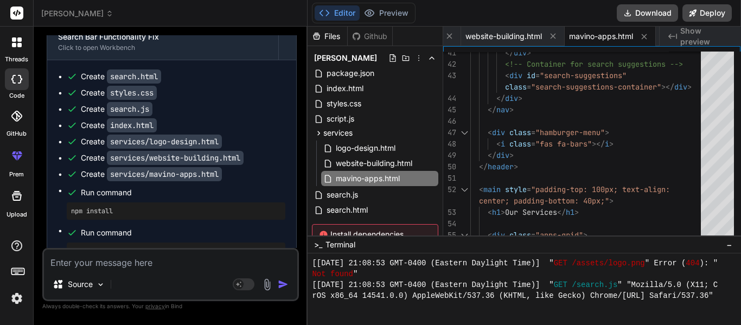
scroll to position [15413, 0]
click at [378, 207] on div "search.html" at bounding box center [375, 209] width 126 height 15
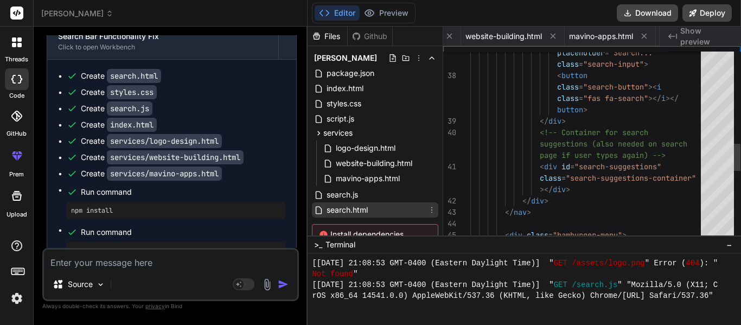
scroll to position [0, 481]
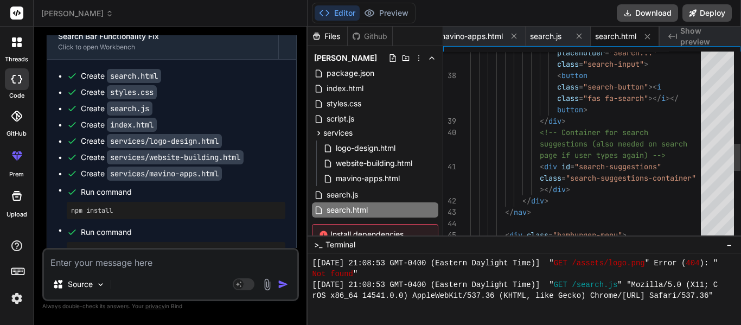
click at [585, 184] on div "< div id = "search-suggestions" </ div > </ nav > < div class = "hamburger-menu…" at bounding box center [589, 70] width 237 height 1322
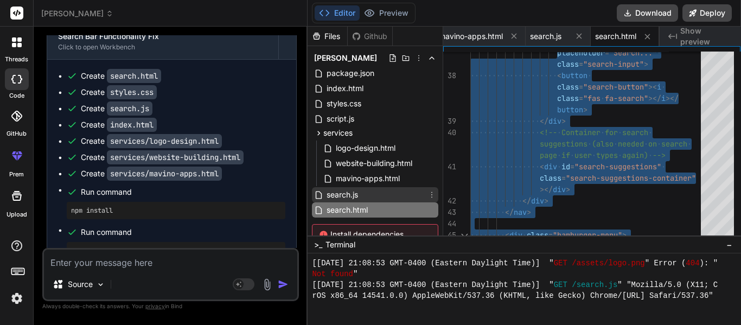
click at [329, 194] on span "search.js" at bounding box center [343, 194] width 34 height 13
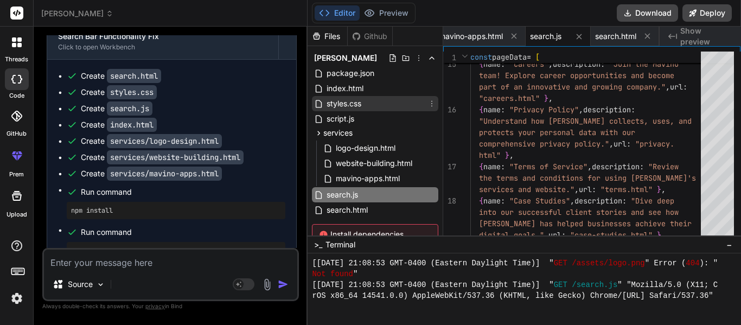
click at [352, 103] on span "styles.css" at bounding box center [344, 103] width 37 height 13
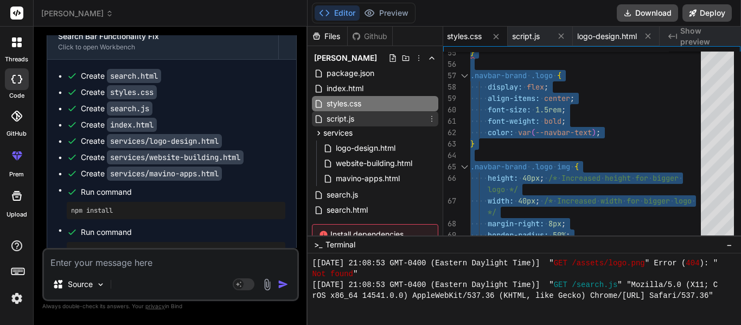
click at [334, 117] on span "script.js" at bounding box center [341, 118] width 30 height 13
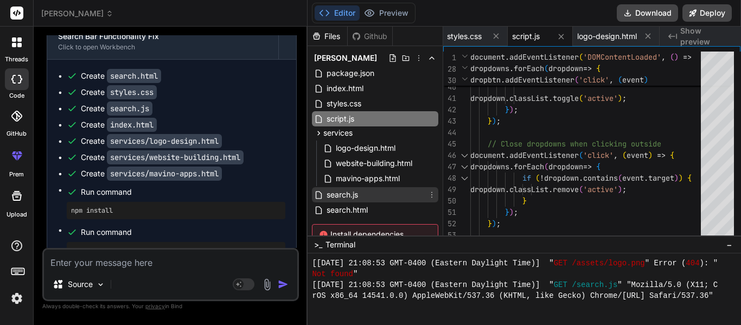
click at [356, 198] on span "search.js" at bounding box center [343, 194] width 34 height 13
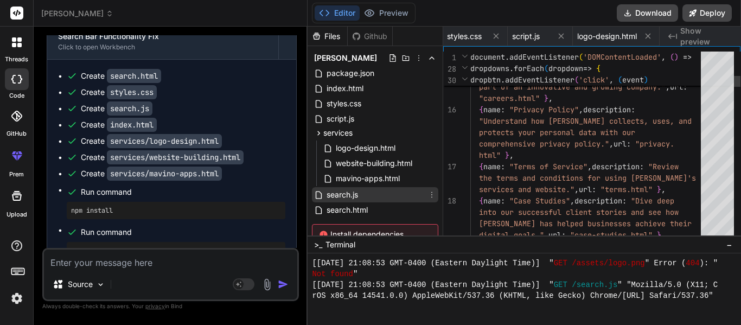
scroll to position [0, 412]
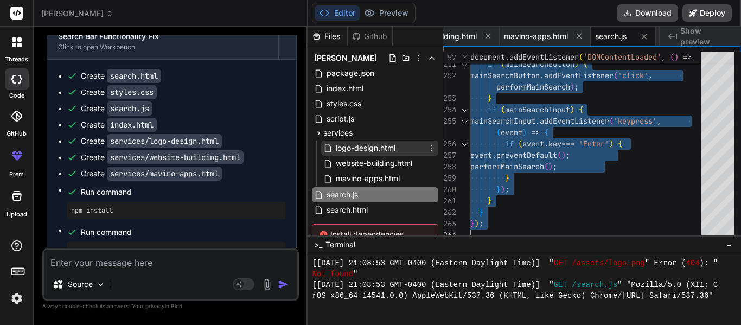
click at [347, 150] on span "logo-design.html" at bounding box center [366, 148] width 62 height 13
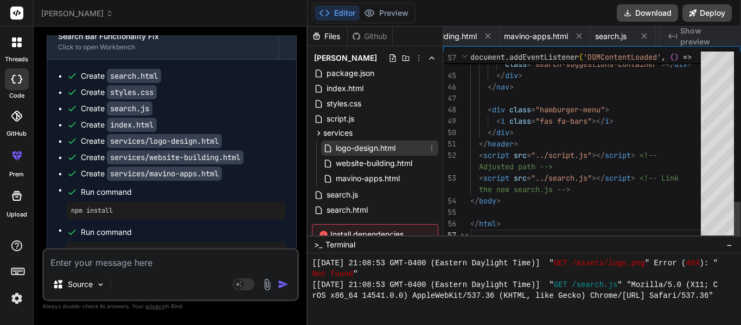
scroll to position [0, 278]
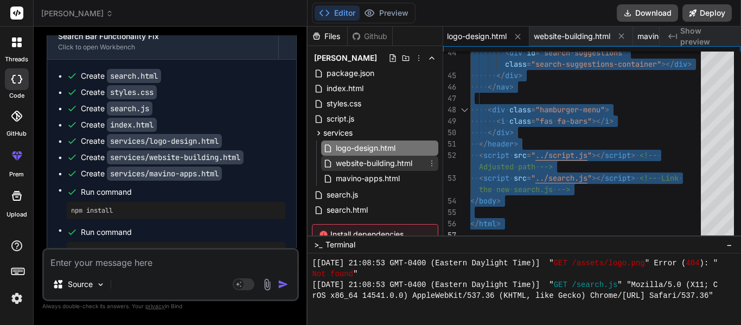
click at [359, 158] on span "website-building.html" at bounding box center [374, 163] width 79 height 13
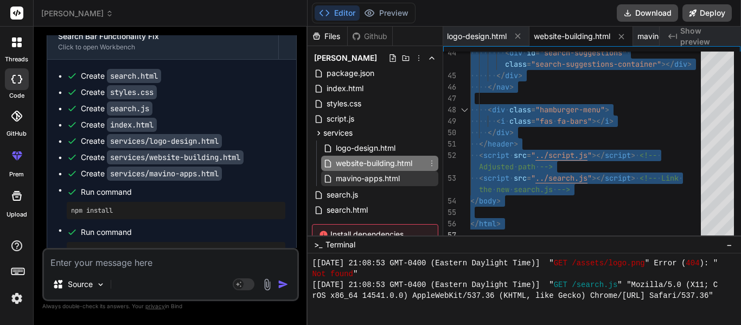
click at [370, 171] on div "mavino-apps.html" at bounding box center [379, 178] width 117 height 15
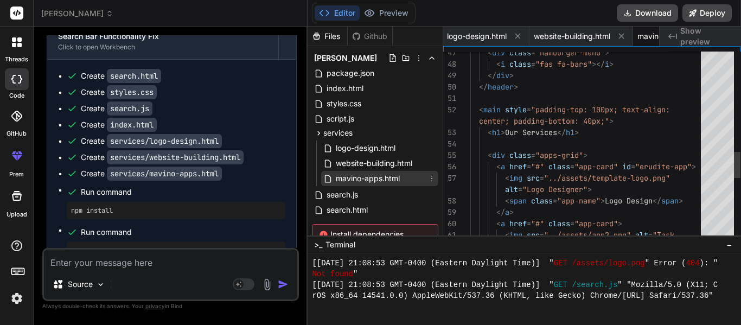
scroll to position [0, 347]
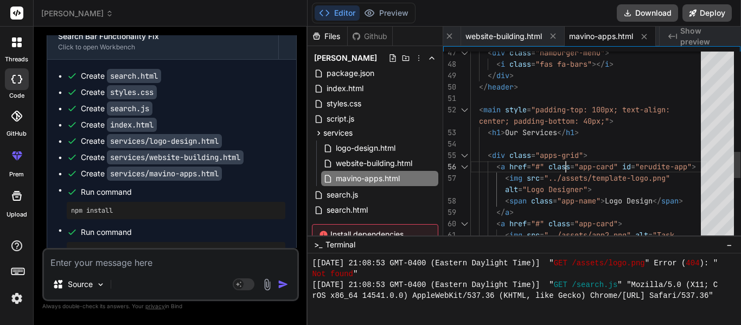
click at [565, 163] on div "< div class = "hamburger-menu" > < i class = "fas fa-bars" ></ i > </ div > </ …" at bounding box center [589, 13] width 237 height 1368
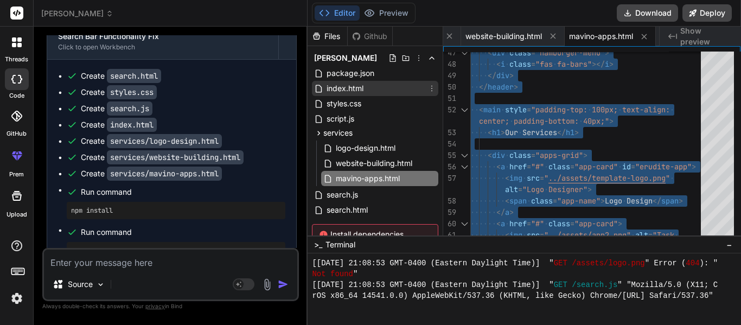
click at [361, 91] on span "index.html" at bounding box center [345, 88] width 39 height 13
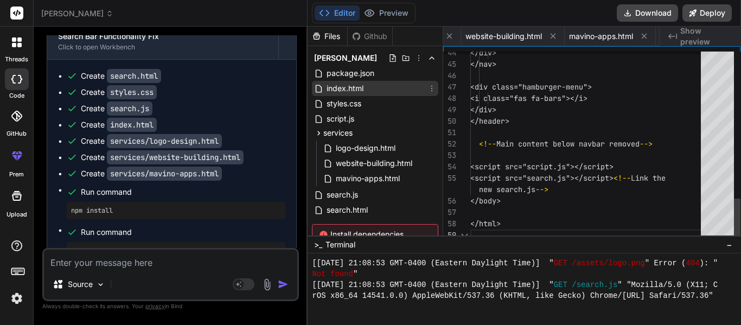
scroll to position [0, 75]
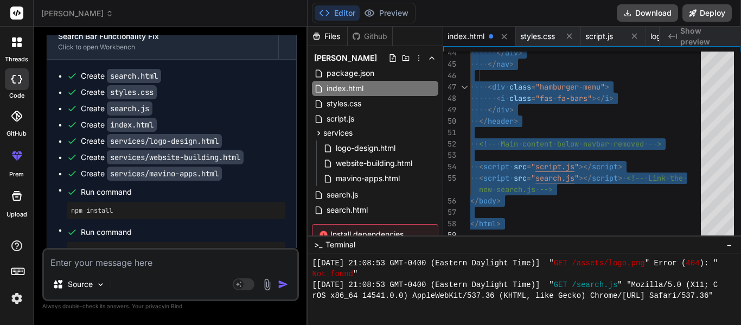
click at [123, 261] on textarea at bounding box center [170, 260] width 253 height 20
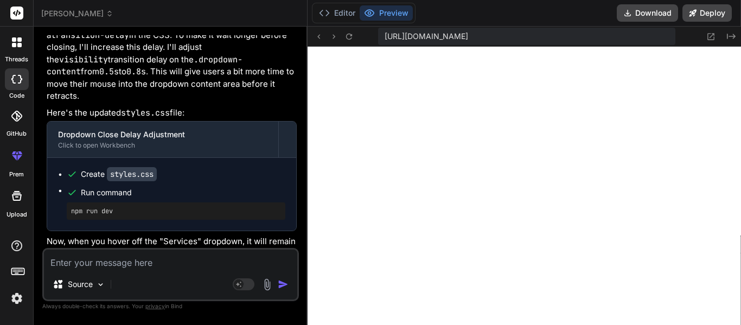
scroll to position [16027, 0]
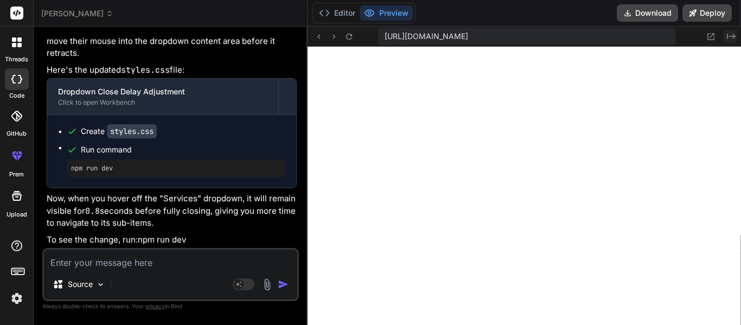
click at [730, 35] on icon "Created with Pixso." at bounding box center [731, 36] width 9 height 9
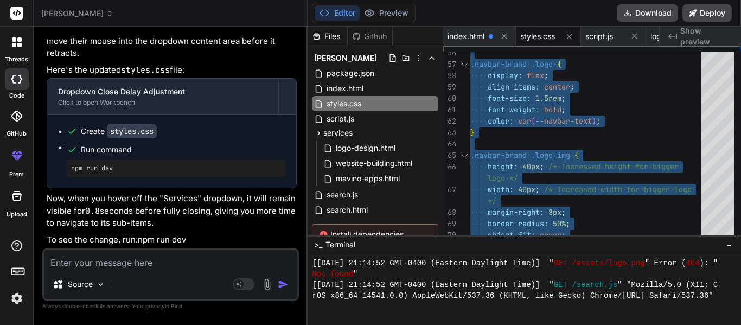
click at [101, 269] on div "Source Agent Mode. When this toggle is activated, AI automatically makes decisi…" at bounding box center [170, 274] width 257 height 53
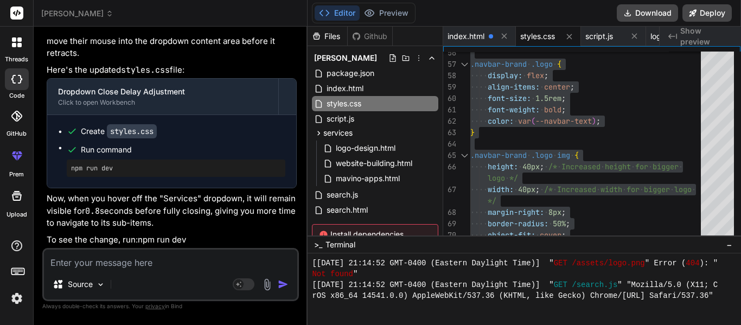
click at [94, 260] on textarea at bounding box center [170, 260] width 253 height 20
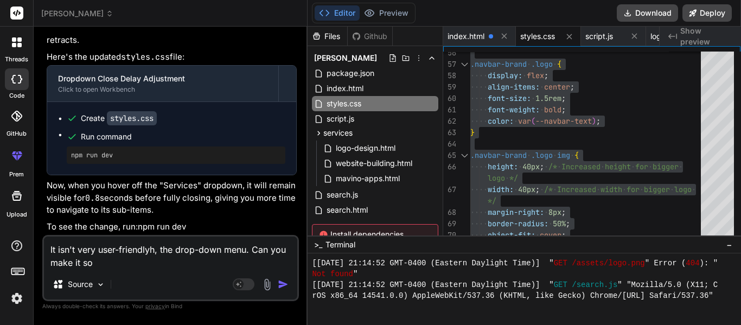
click at [156, 247] on textarea "It isn't very user-friendlyh, the drop-down menu. Can you make it so" at bounding box center [170, 253] width 253 height 33
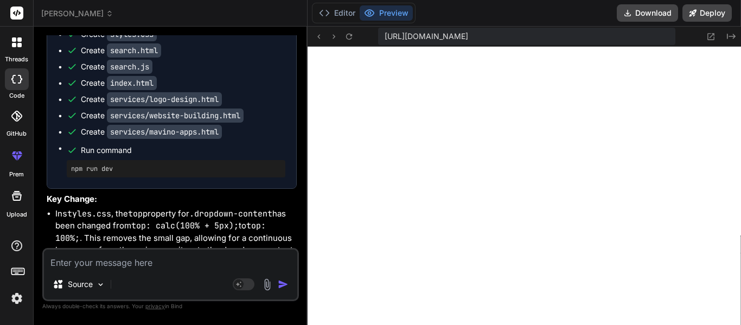
scroll to position [16537, 0]
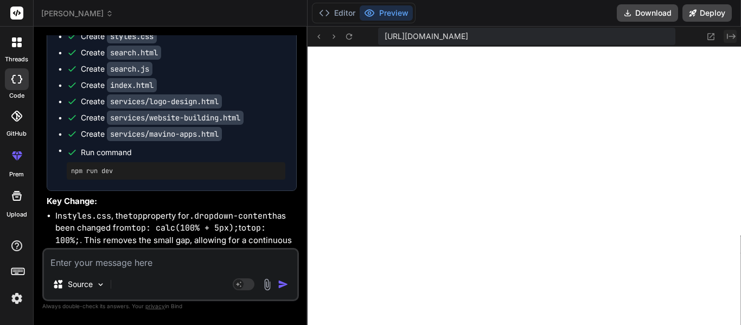
click at [728, 35] on icon "Created with Pixso." at bounding box center [731, 36] width 9 height 9
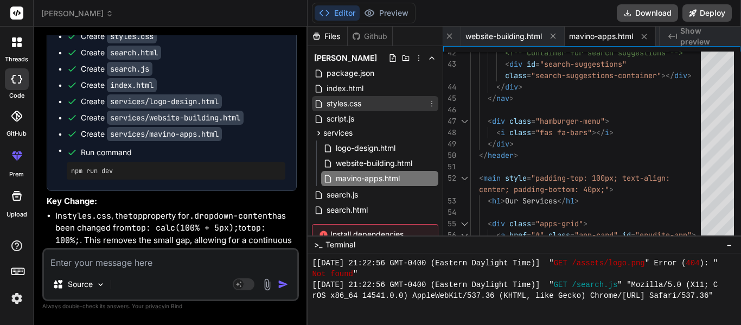
click at [382, 104] on div "styles.css" at bounding box center [375, 103] width 126 height 15
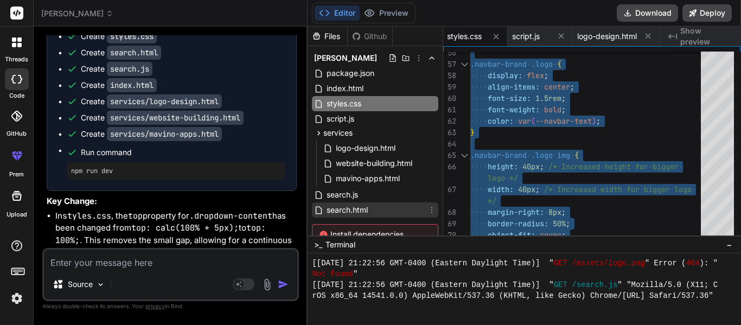
click at [337, 210] on span "search.html" at bounding box center [347, 210] width 43 height 13
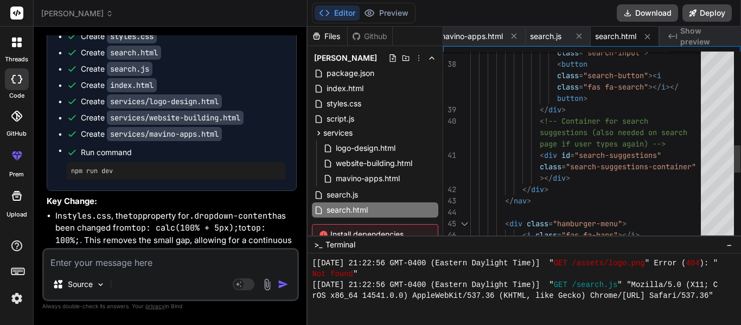
click at [609, 173] on div "class = "search-input" > < button class = "search-button" >< i class = "fas fa-…" at bounding box center [589, 59] width 237 height 1322
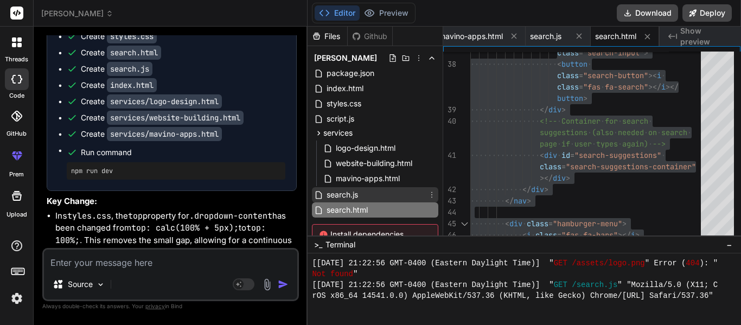
click at [378, 192] on div "search.js" at bounding box center [375, 194] width 126 height 15
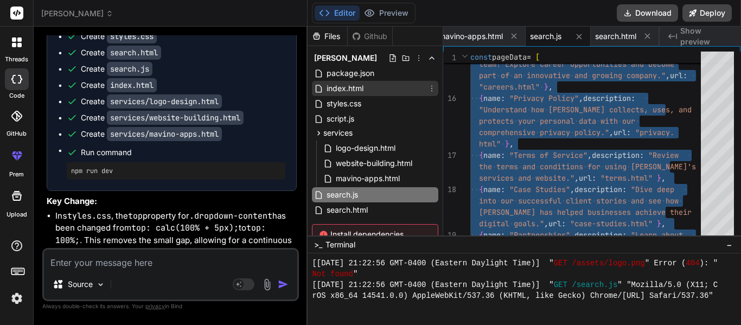
click at [345, 86] on span "index.html" at bounding box center [345, 88] width 39 height 13
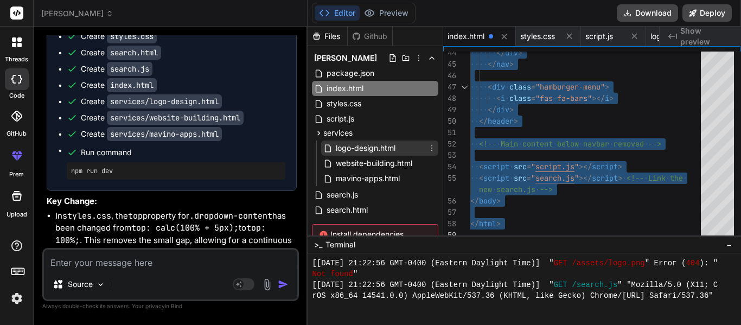
click at [328, 148] on icon at bounding box center [327, 148] width 9 height 9
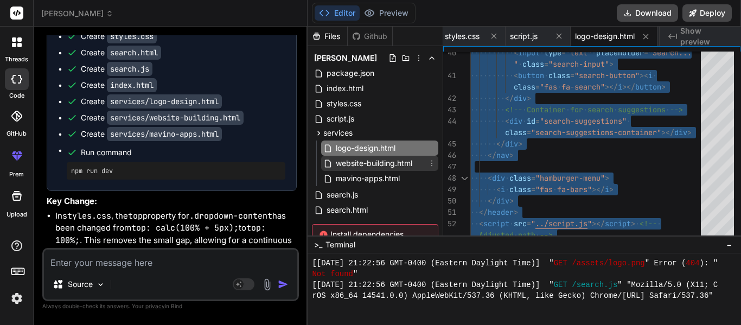
click at [350, 165] on span "website-building.html" at bounding box center [374, 163] width 79 height 13
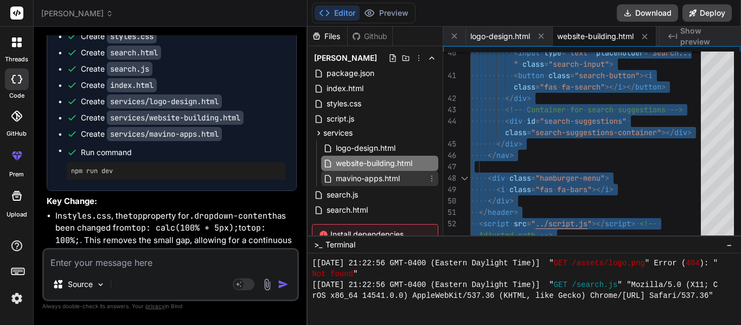
click at [394, 176] on span "mavino-apps.html" at bounding box center [368, 178] width 66 height 13
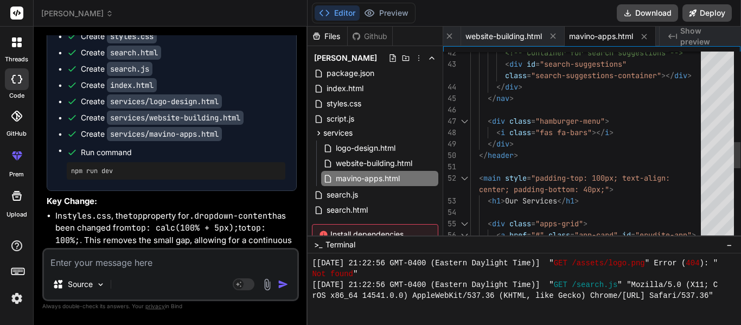
click at [539, 168] on div "</ div > </ nav > < div class = "hamburger-menu" > < i class = "fas fa-bars" ><…" at bounding box center [589, 82] width 237 height 1368
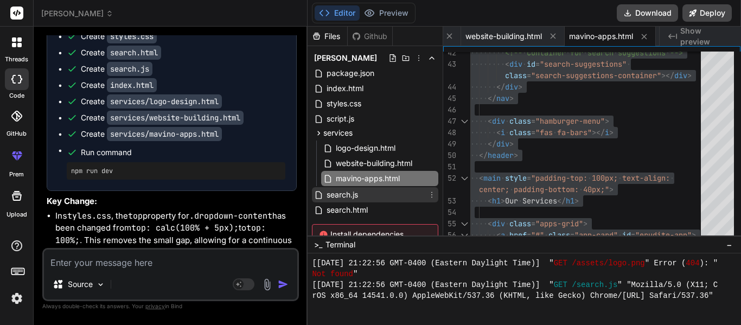
click at [345, 198] on span "search.js" at bounding box center [343, 194] width 34 height 13
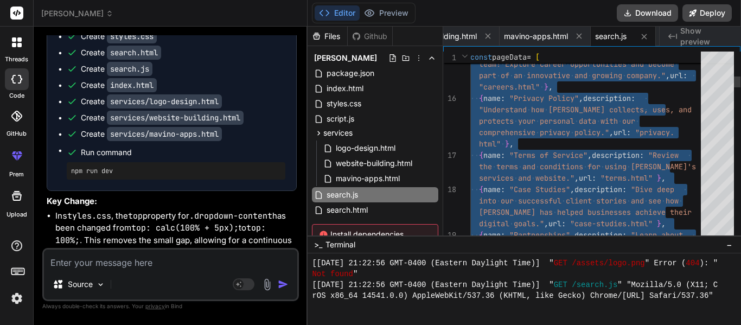
scroll to position [0, 415]
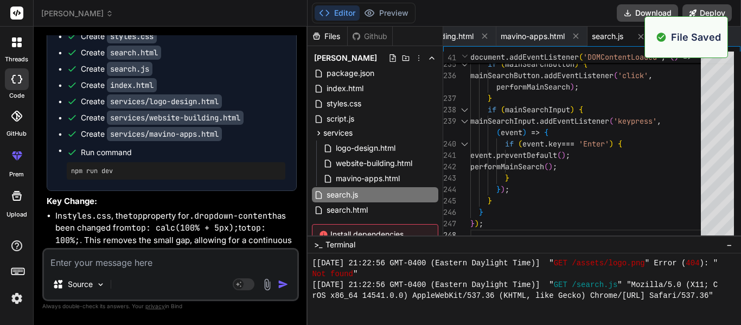
click at [120, 263] on textarea at bounding box center [170, 260] width 253 height 20
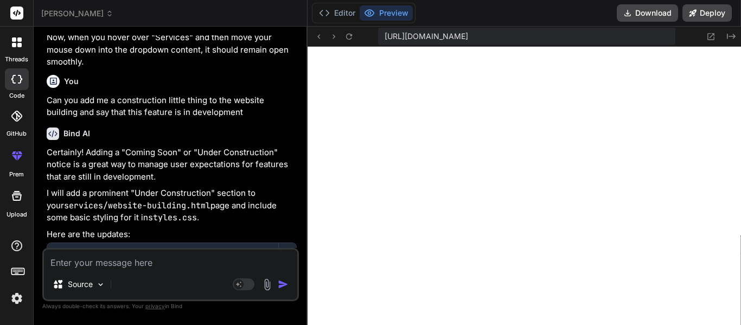
scroll to position [17031, 0]
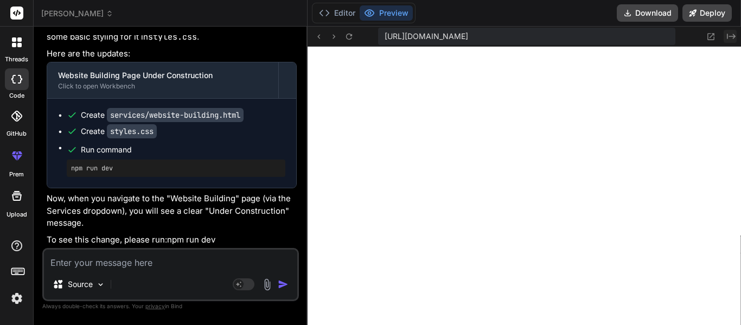
click at [728, 40] on icon "Created with Pixso." at bounding box center [731, 36] width 9 height 9
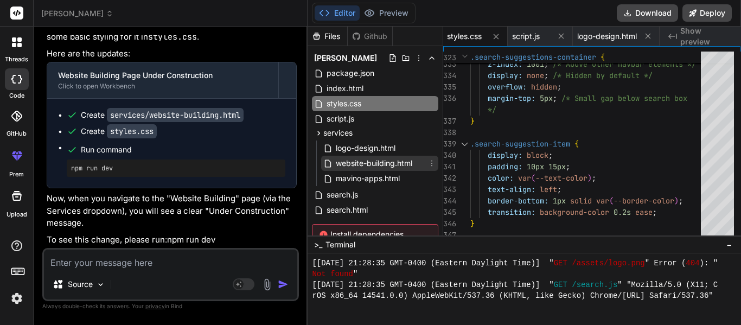
click at [368, 162] on span "website-building.html" at bounding box center [374, 163] width 79 height 13
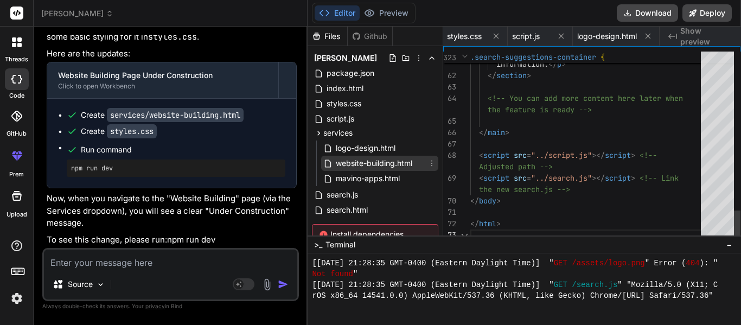
scroll to position [0, 255]
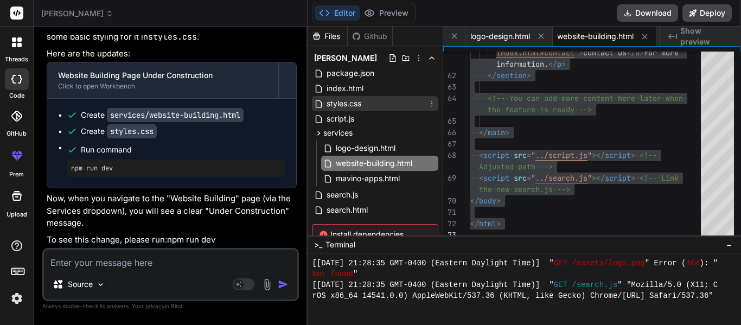
click at [346, 106] on span "styles.css" at bounding box center [344, 103] width 37 height 13
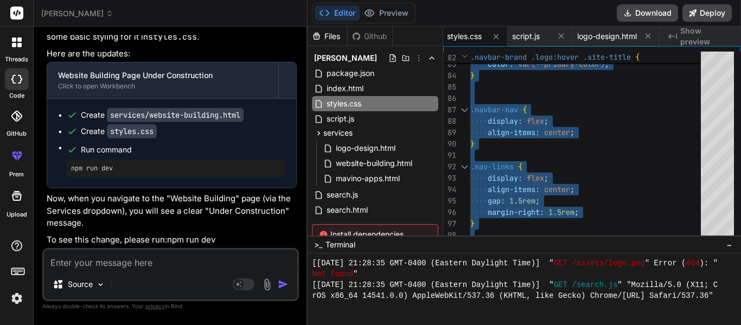
click at [109, 259] on textarea at bounding box center [170, 260] width 253 height 20
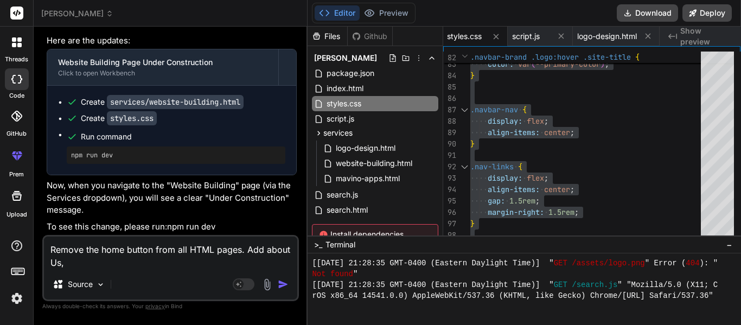
scroll to position [0, 0]
